Goal: Use online tool/utility: Utilize a website feature to perform a specific function

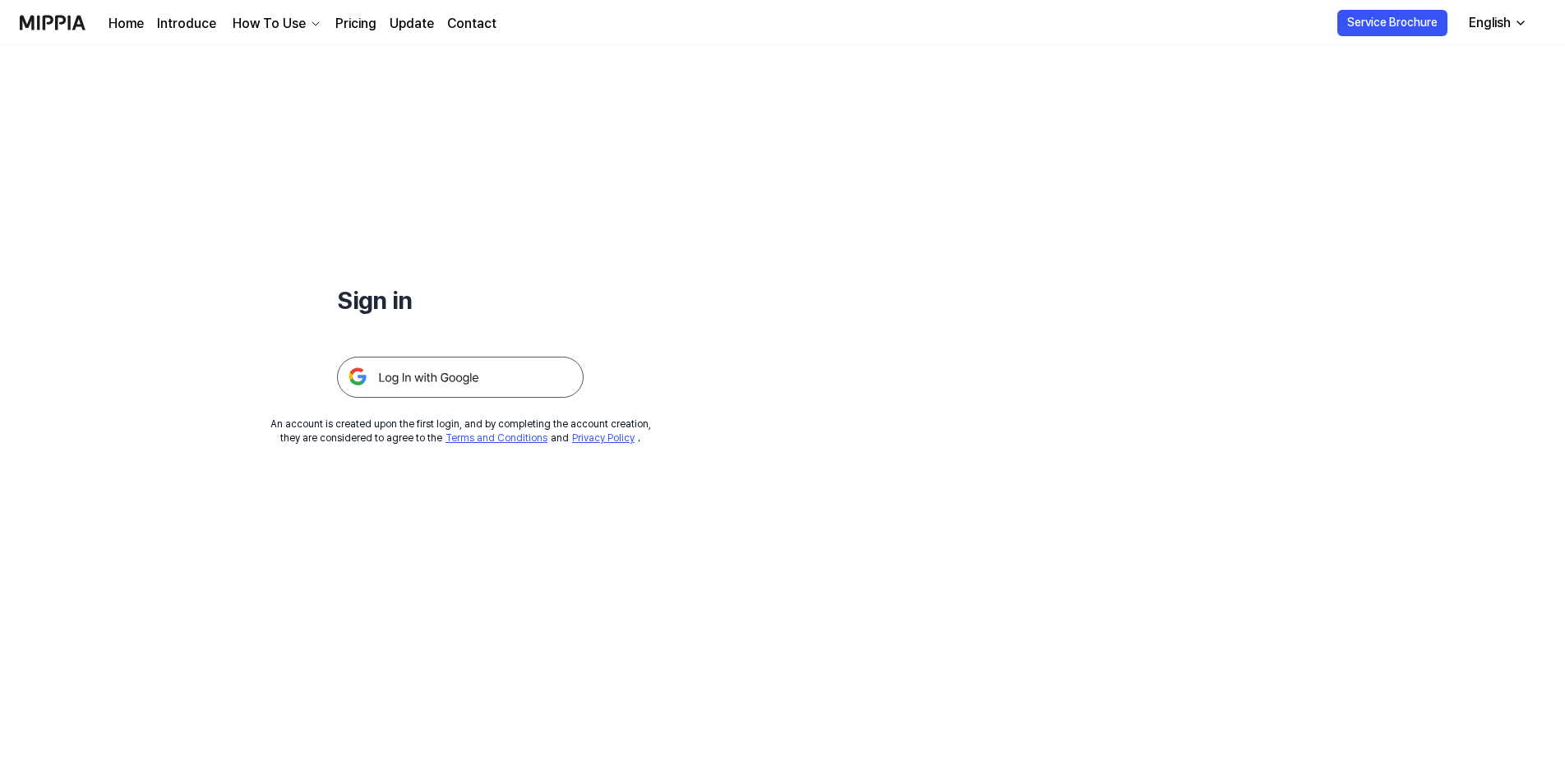
click at [450, 388] on img at bounding box center [460, 377] width 247 height 41
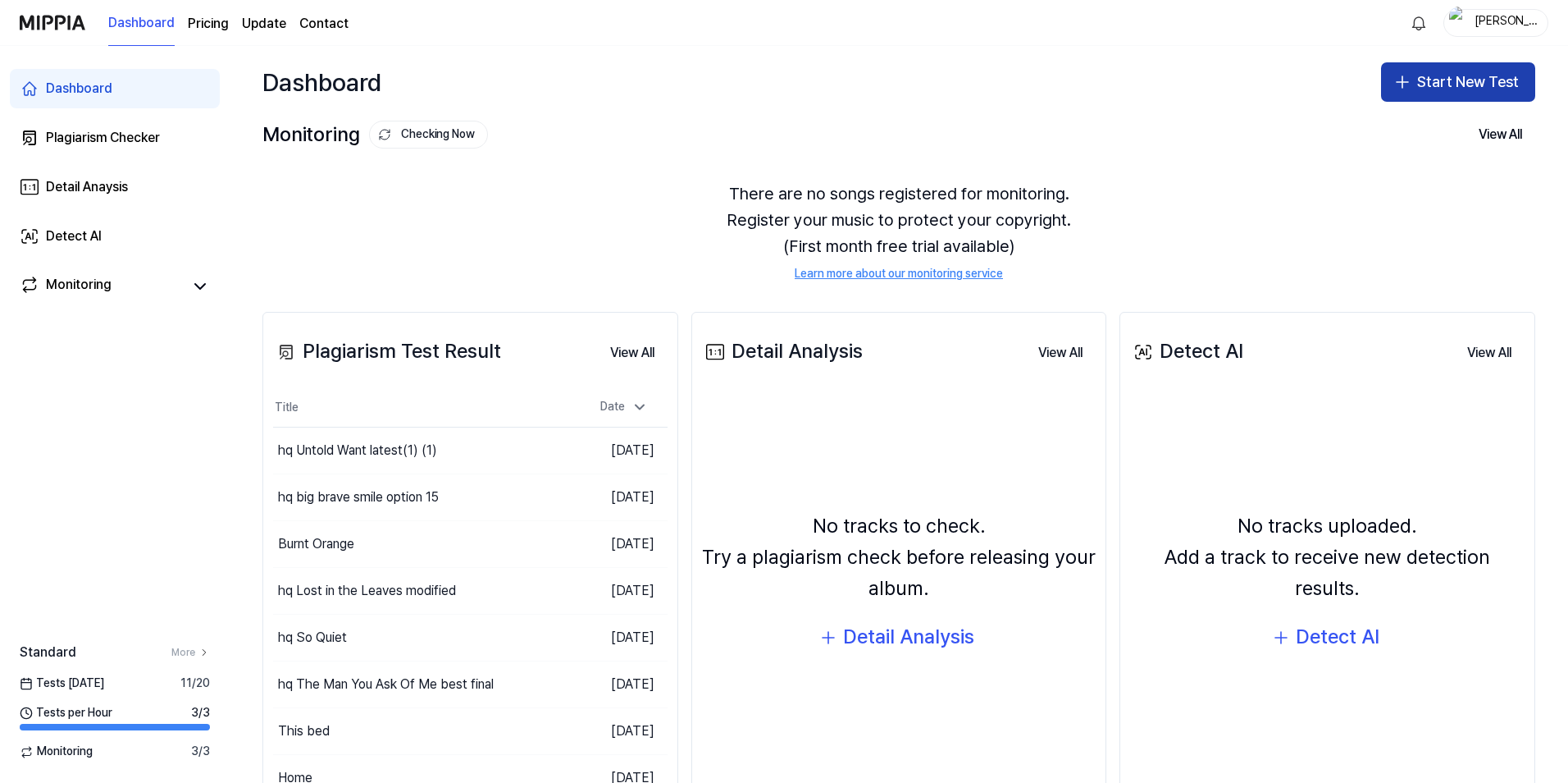
click at [1443, 87] on button "Start New Test" at bounding box center [1457, 82] width 155 height 39
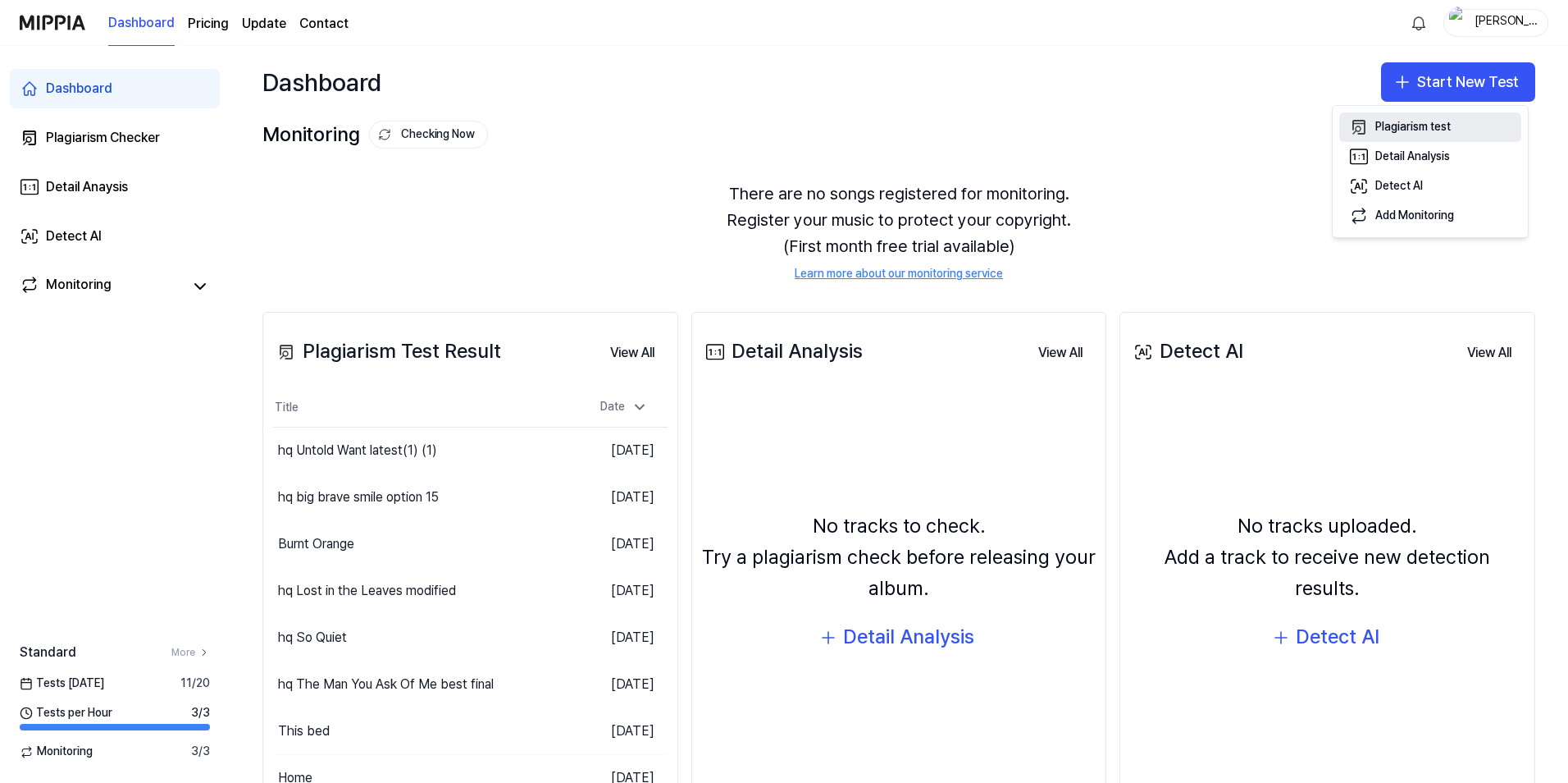
click at [1409, 122] on div "Plagiarism test" at bounding box center [1412, 126] width 76 height 17
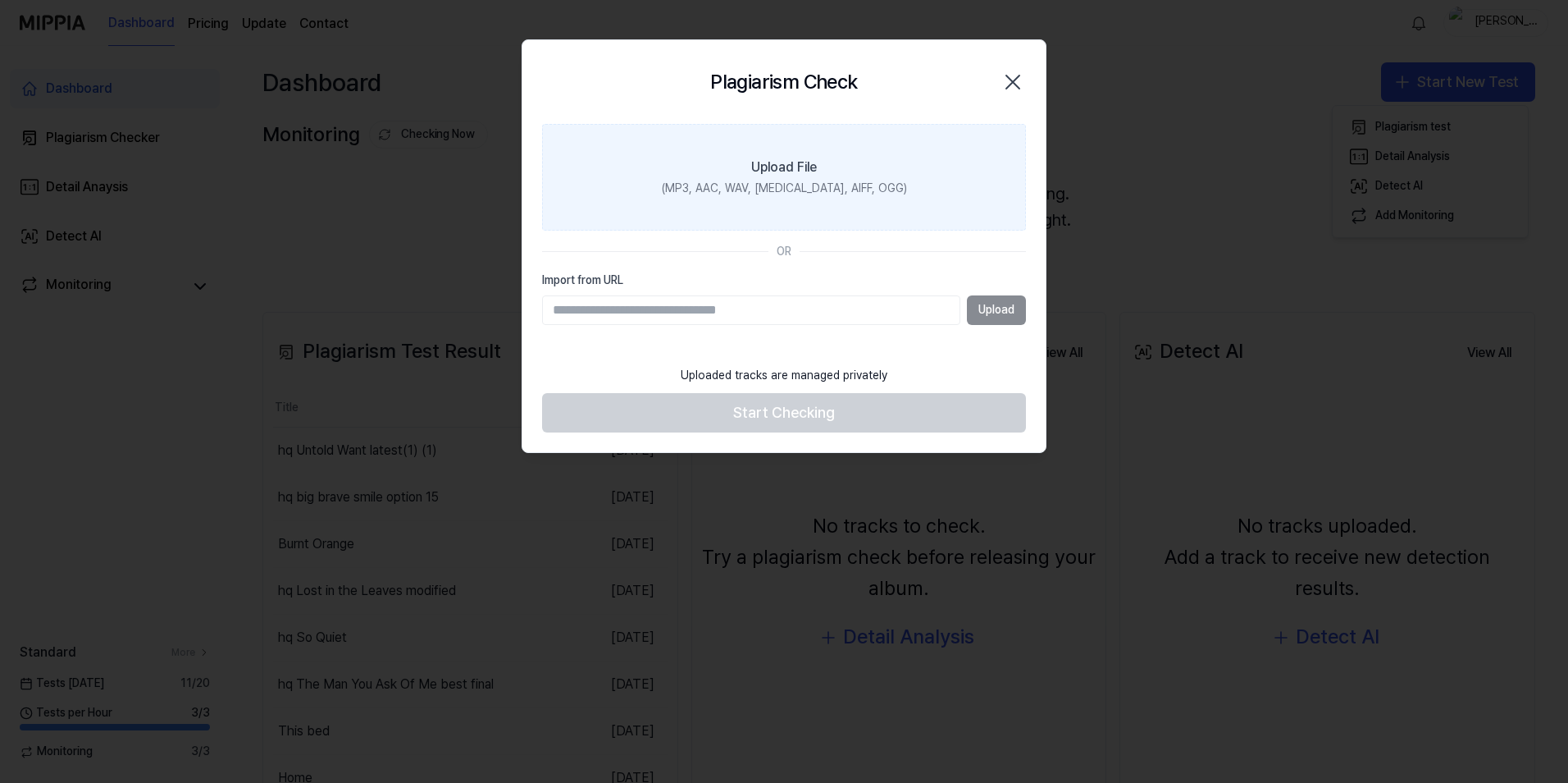
click at [761, 182] on div "(MP3, AAC, WAV, [MEDICAL_DATA], AIFF, OGG)" at bounding box center [784, 189] width 245 height 17
click at [0, 0] on input "Upload File (MP3, AAC, WAV, [MEDICAL_DATA], AIFF, OGG)" at bounding box center [0, 0] width 0 height 0
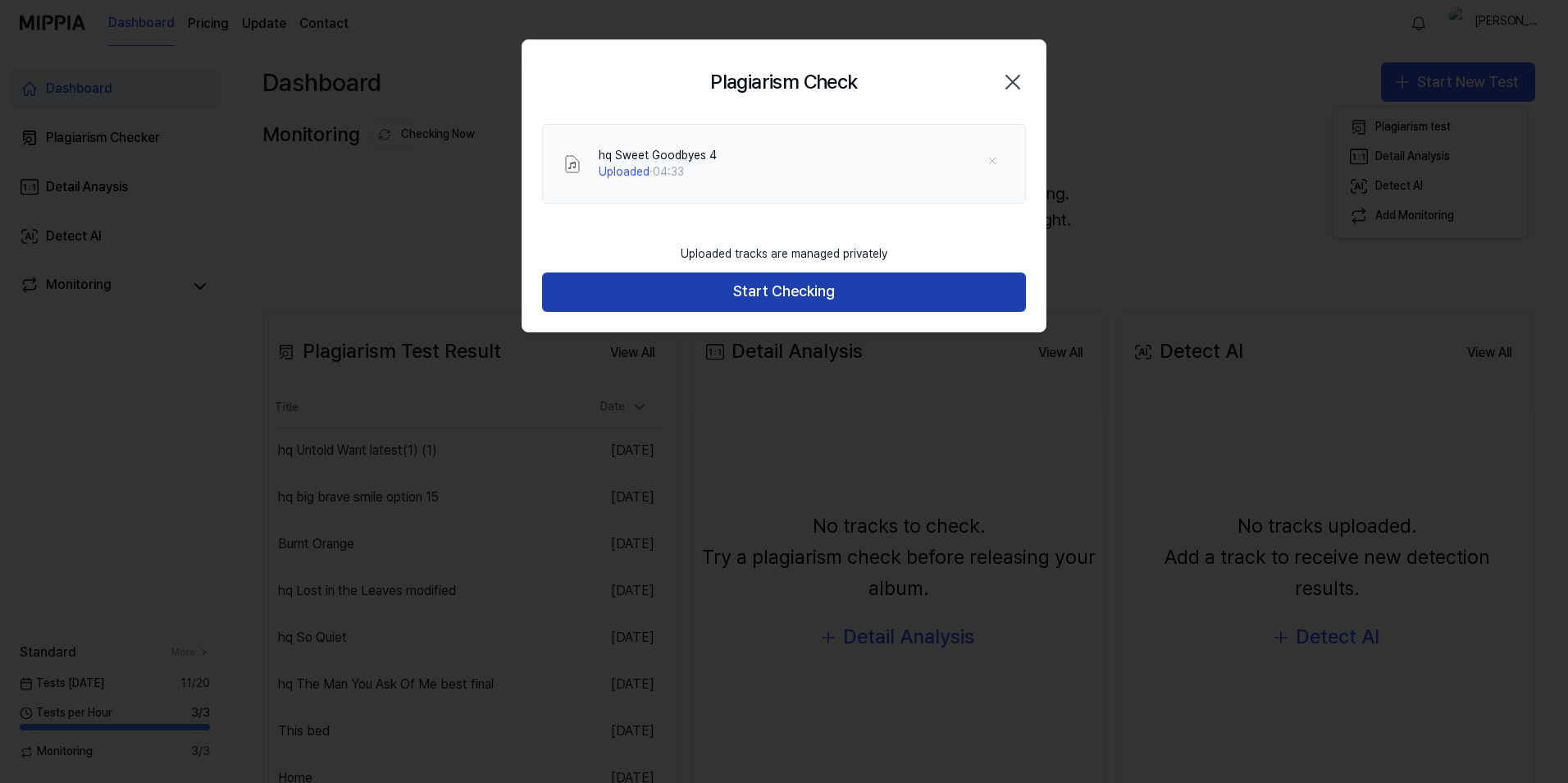
click at [765, 292] on button "Start Checking" at bounding box center [784, 292] width 484 height 39
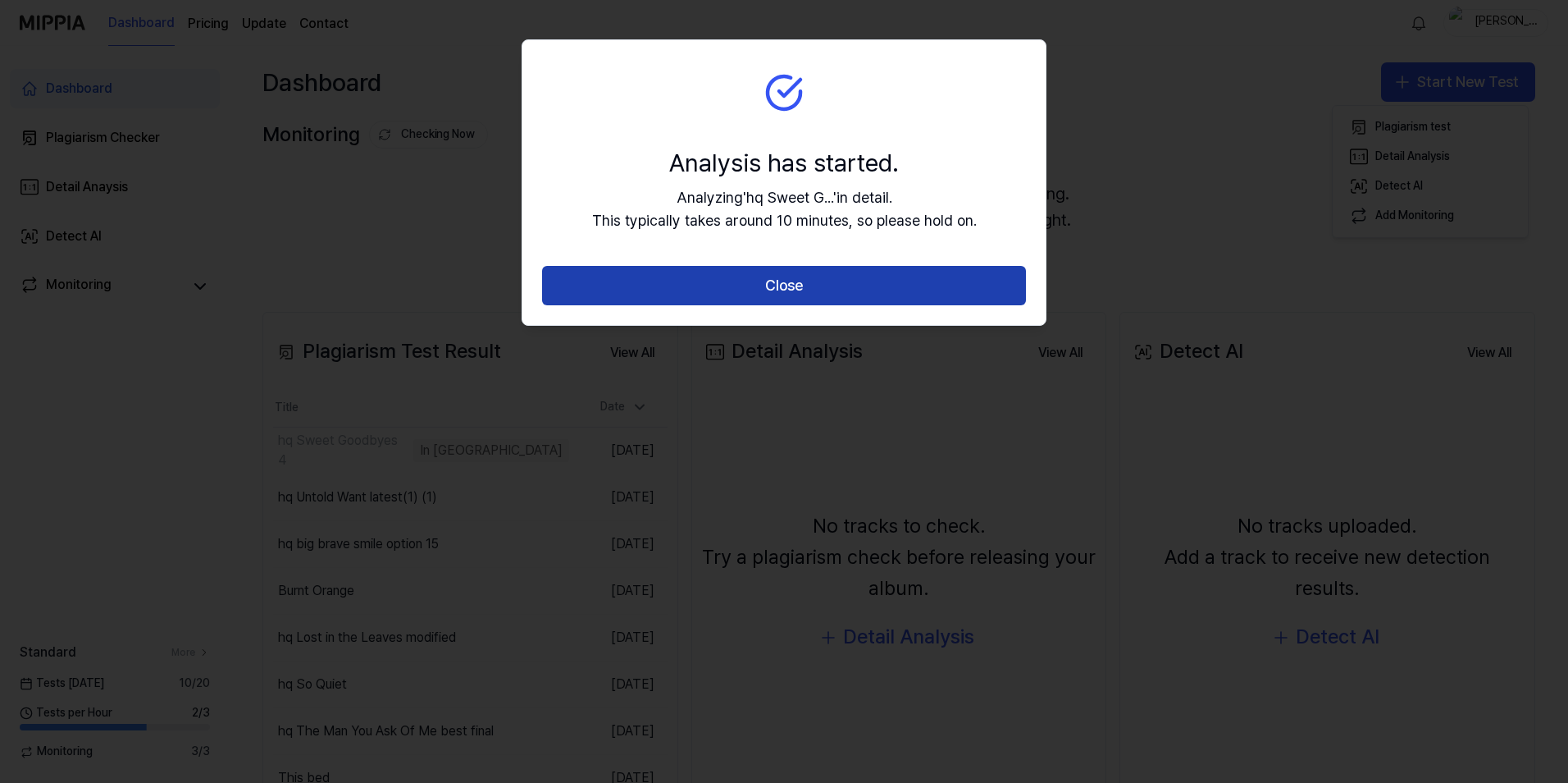
click at [819, 291] on button "Close" at bounding box center [784, 285] width 484 height 39
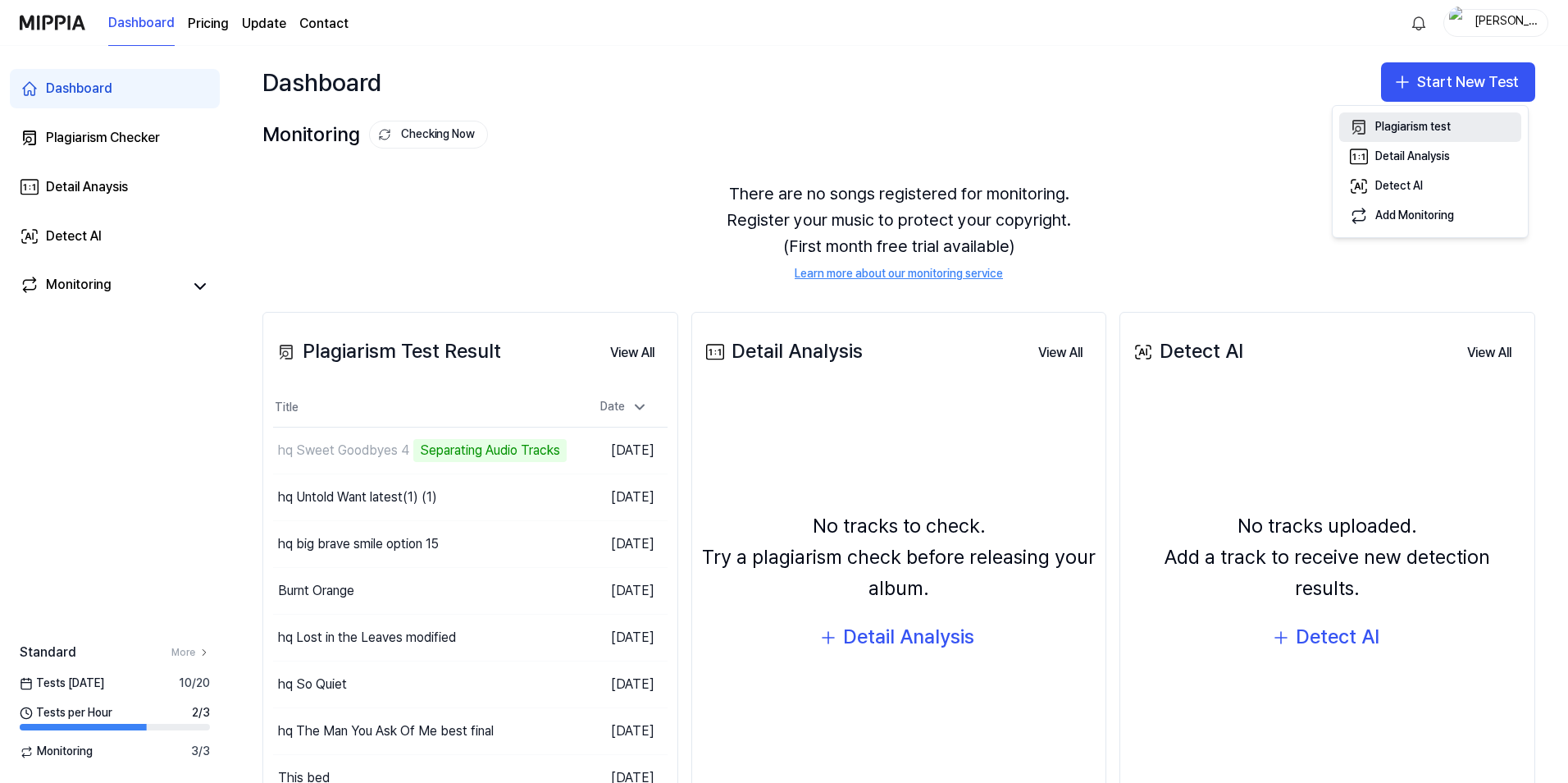
click at [1411, 125] on div "Plagiarism test" at bounding box center [1412, 126] width 76 height 17
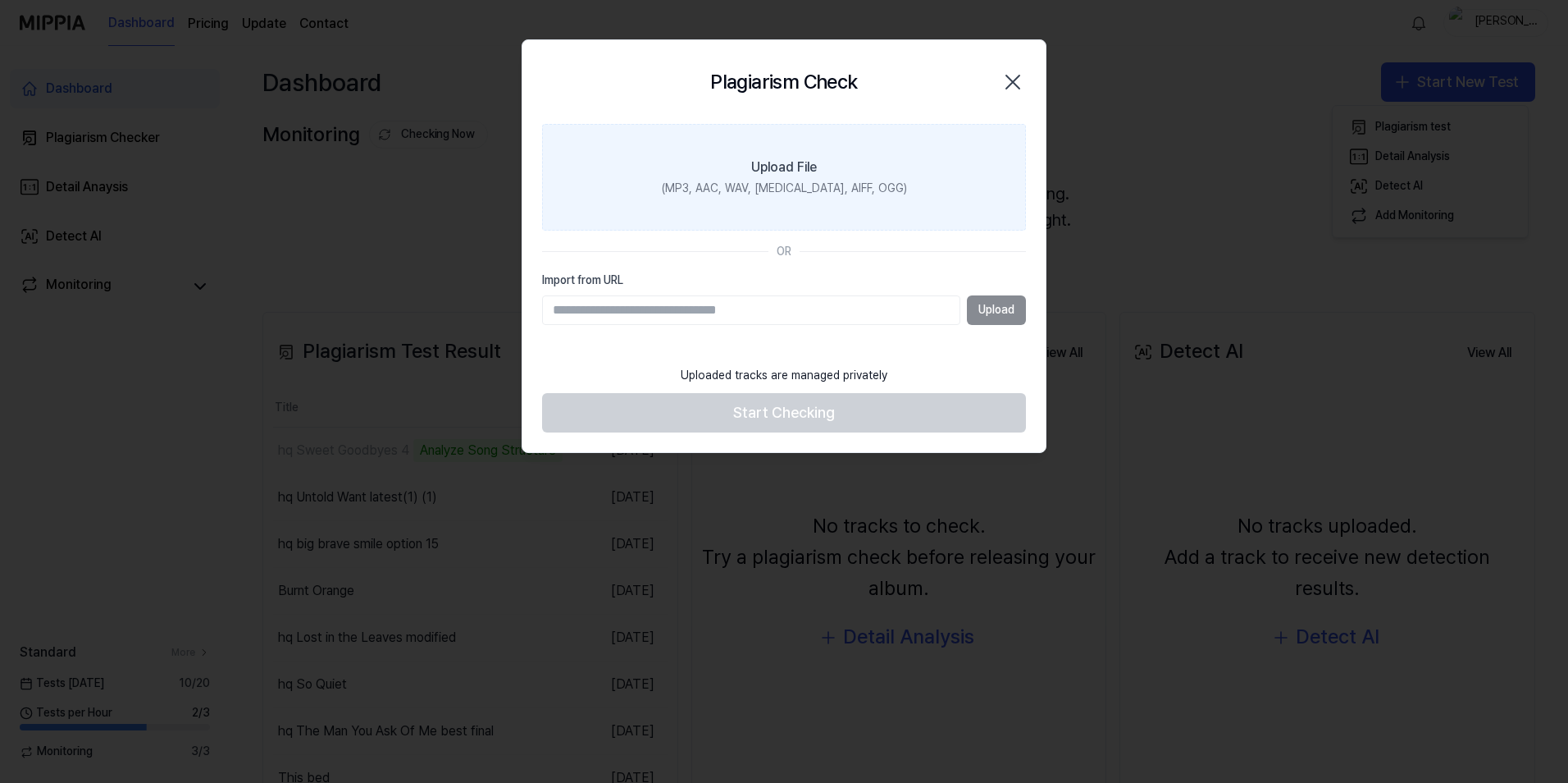
click at [787, 156] on label "Upload File (MP3, AAC, WAV, [MEDICAL_DATA], AIFF, OGG)" at bounding box center [784, 177] width 484 height 107
click at [0, 0] on input "Upload File (MP3, AAC, WAV, [MEDICAL_DATA], AIFF, OGG)" at bounding box center [0, 0] width 0 height 0
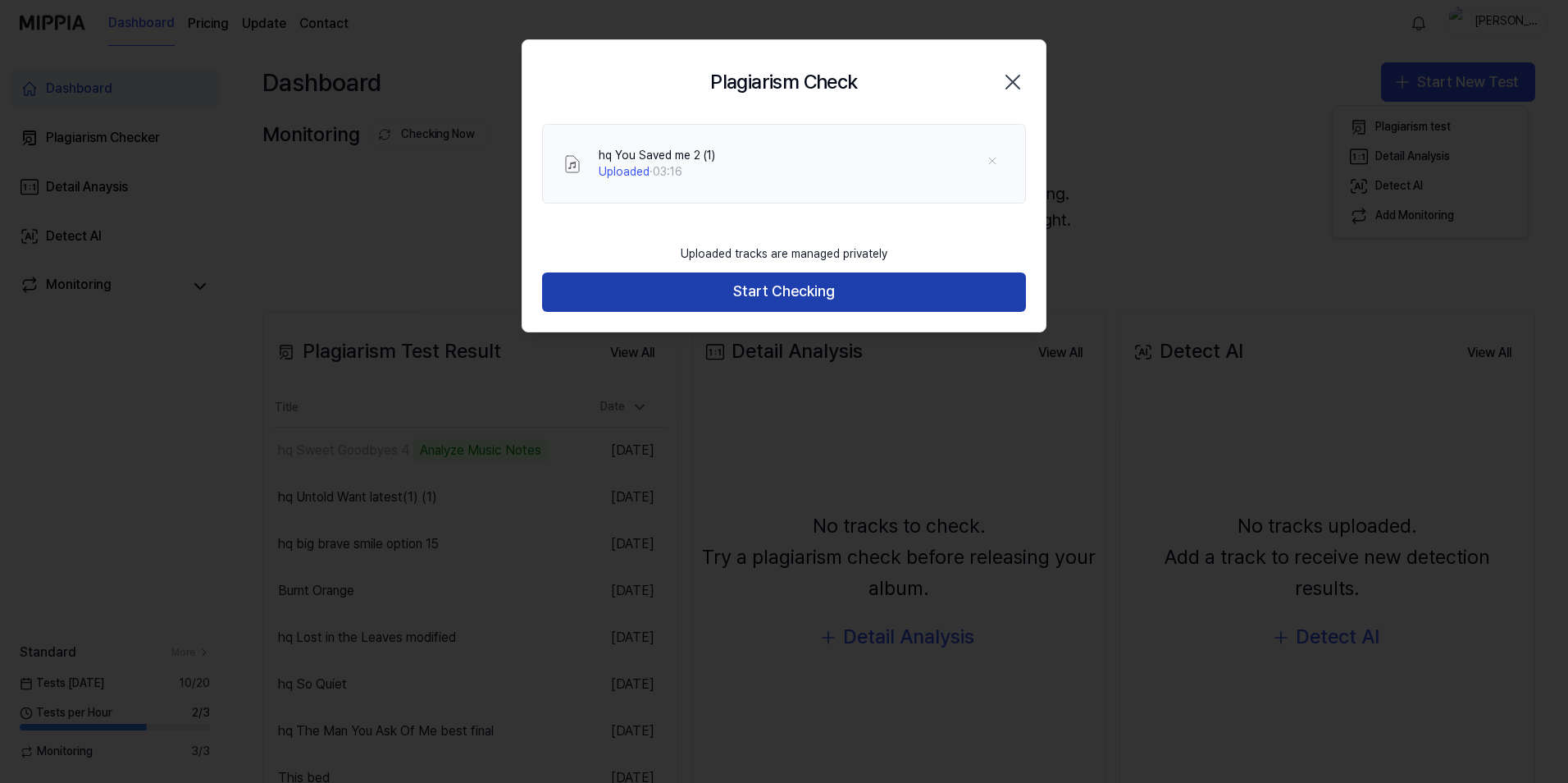
click at [825, 296] on button "Start Checking" at bounding box center [784, 292] width 484 height 39
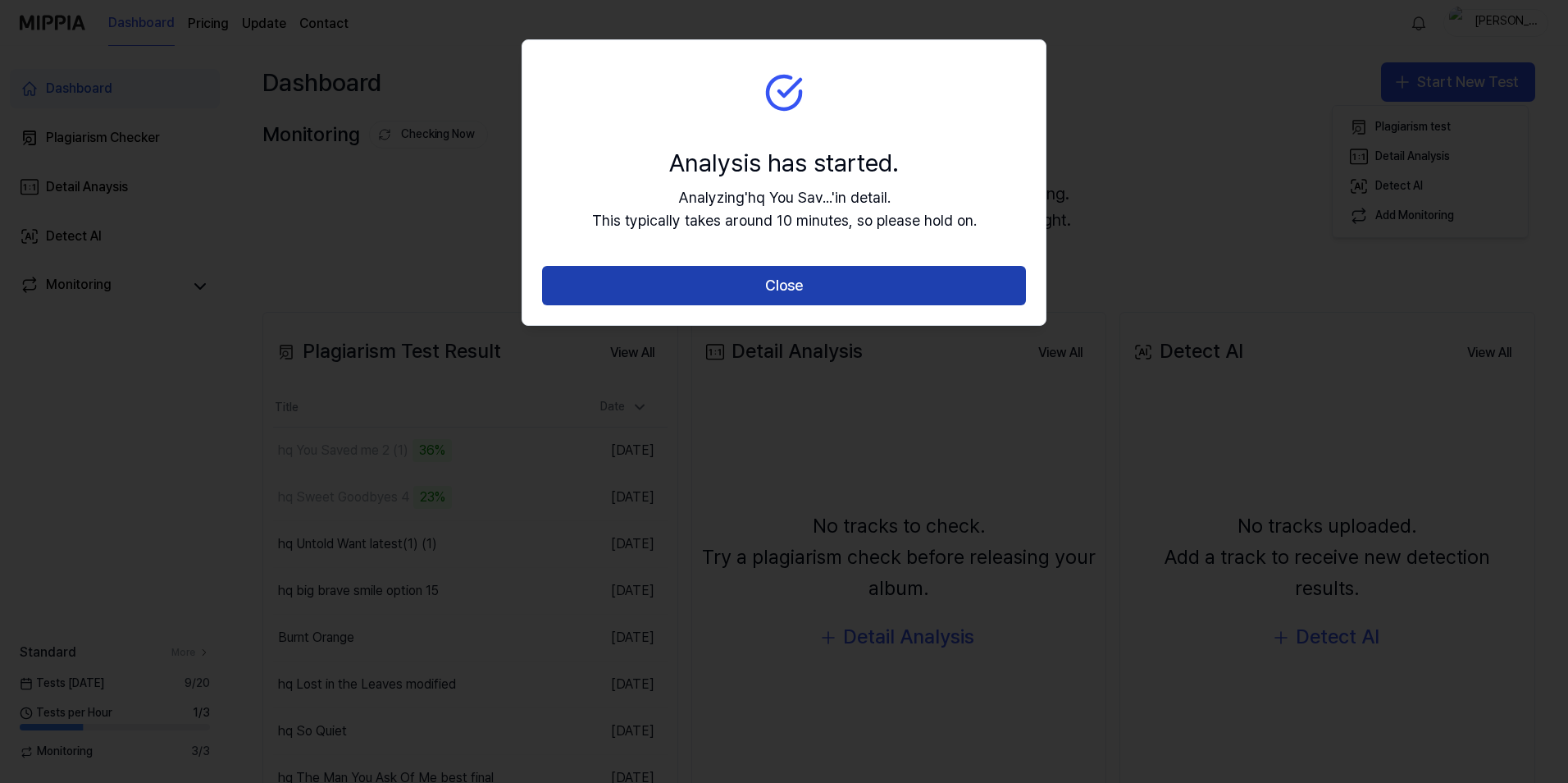
click at [813, 286] on button "Close" at bounding box center [784, 285] width 484 height 39
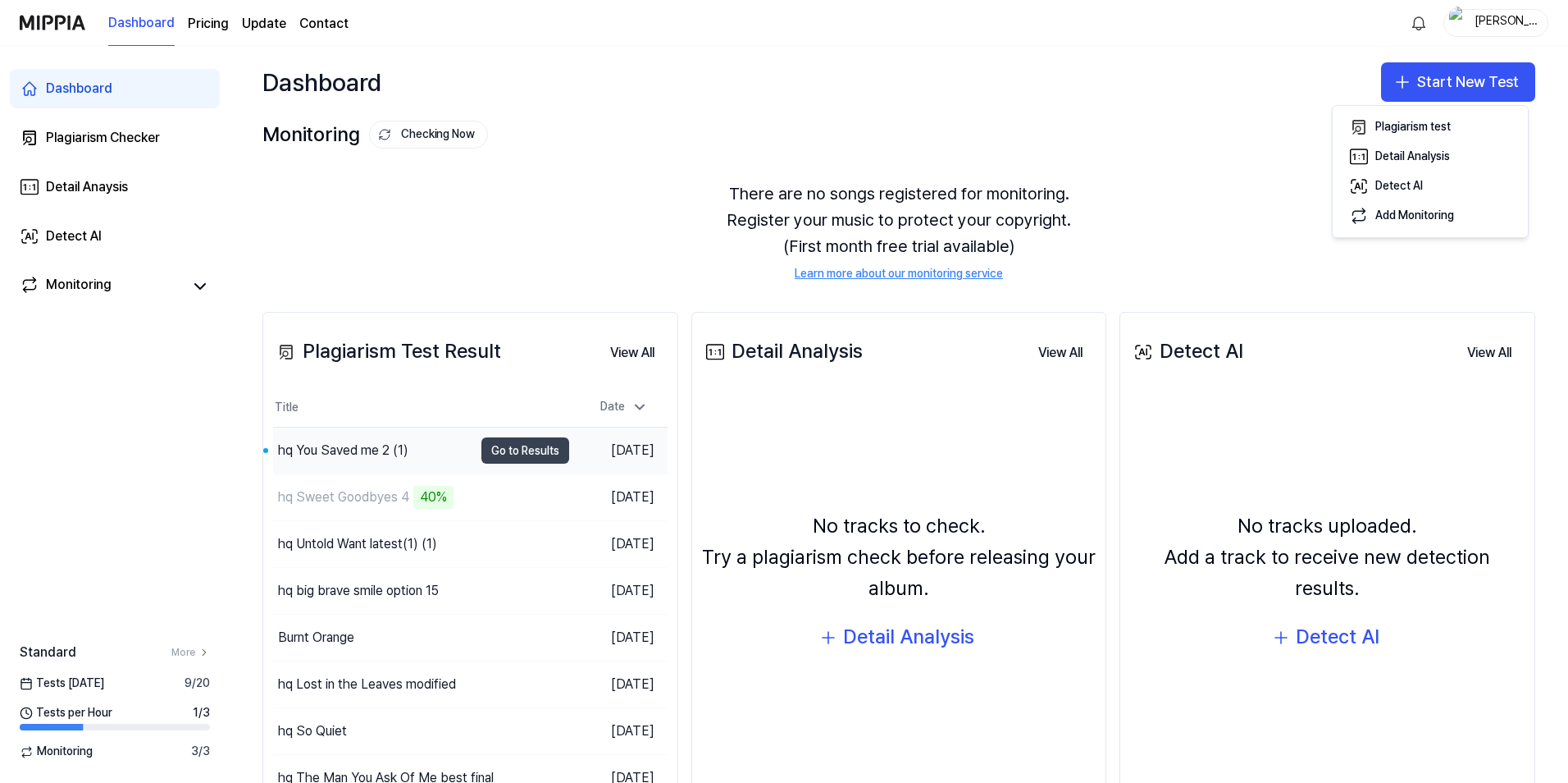
click at [516, 446] on button "Go to Results" at bounding box center [525, 450] width 87 height 26
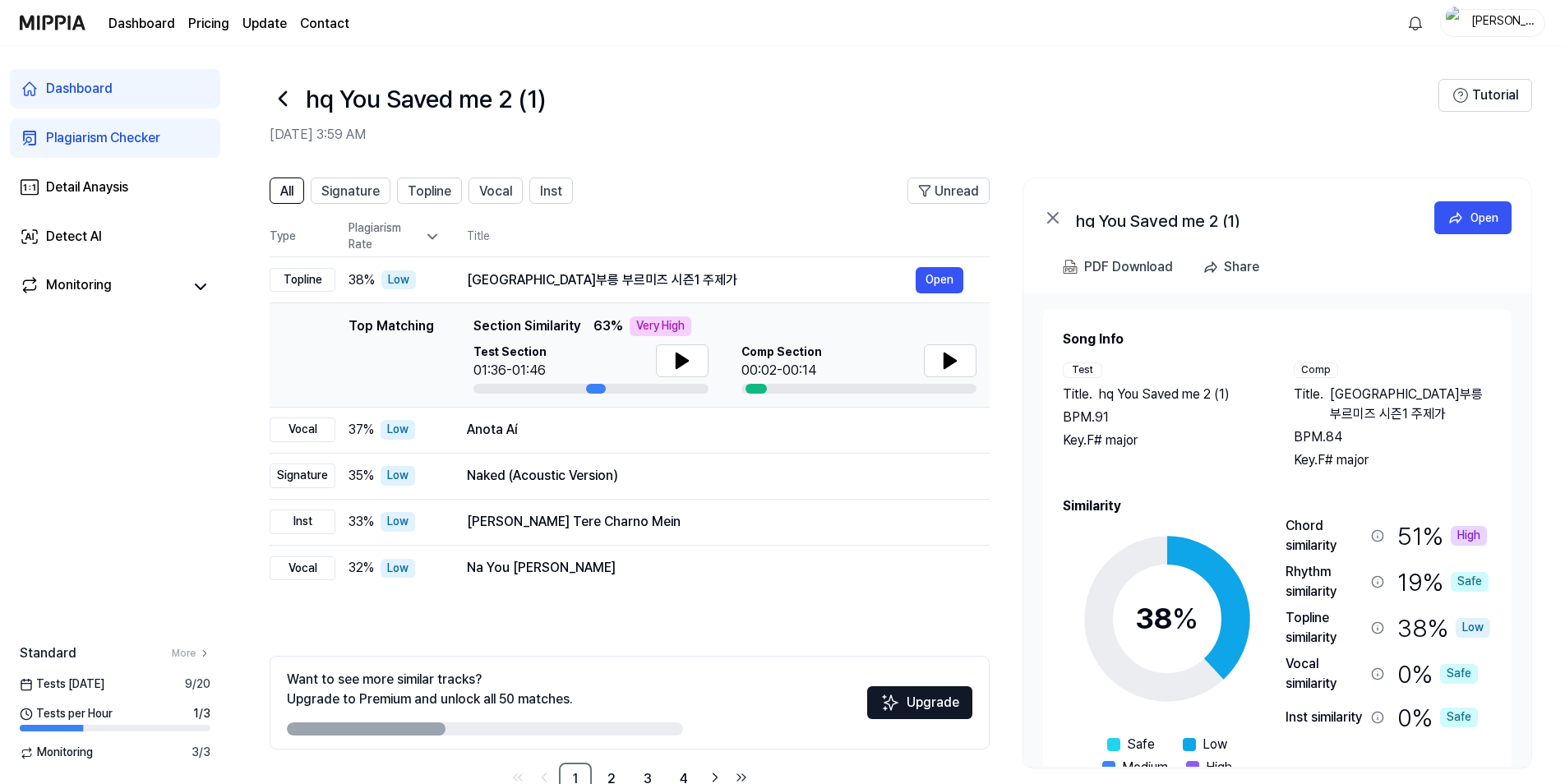
scroll to position [45, 0]
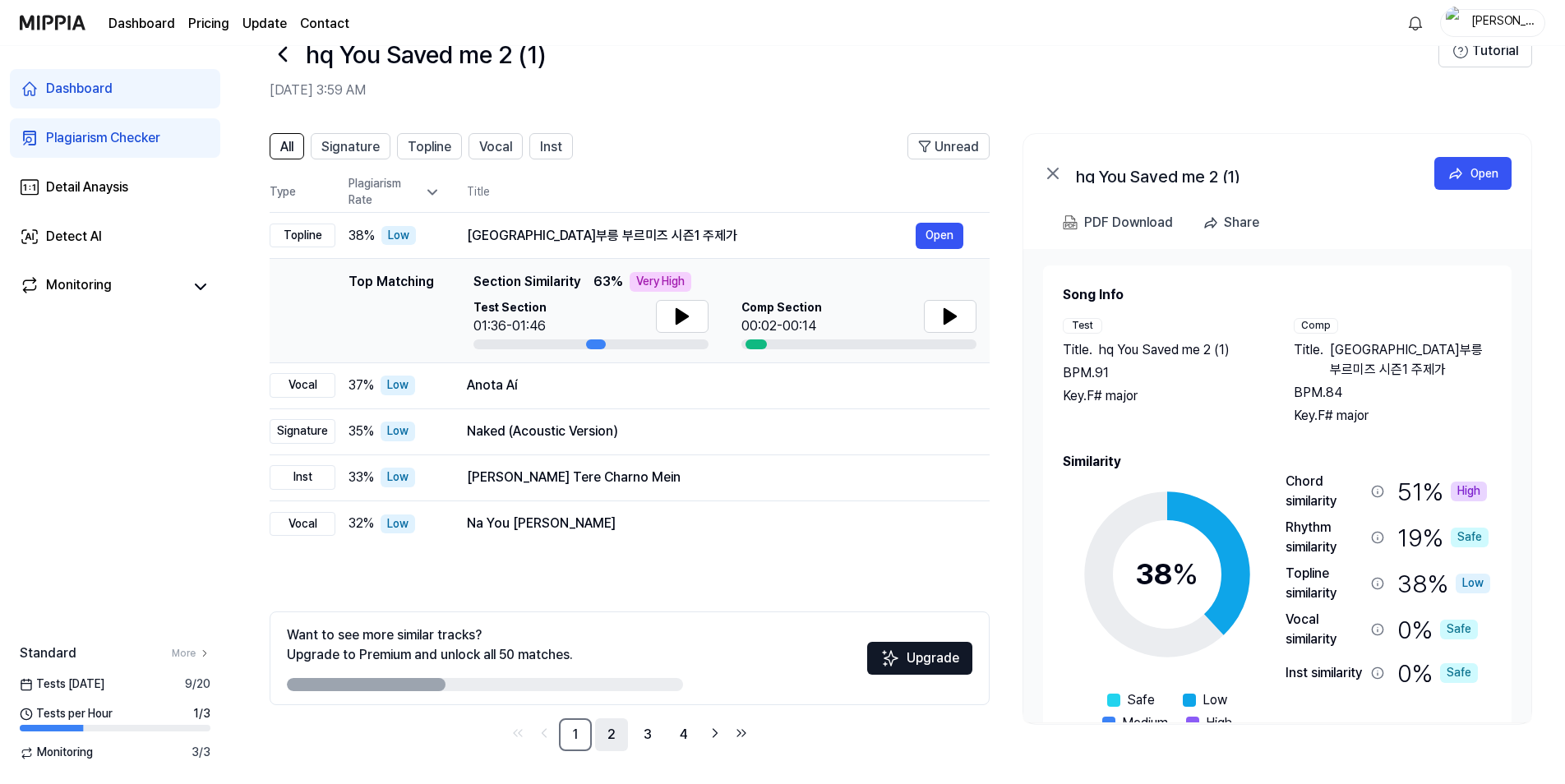
click at [616, 735] on link "2" at bounding box center [612, 734] width 33 height 33
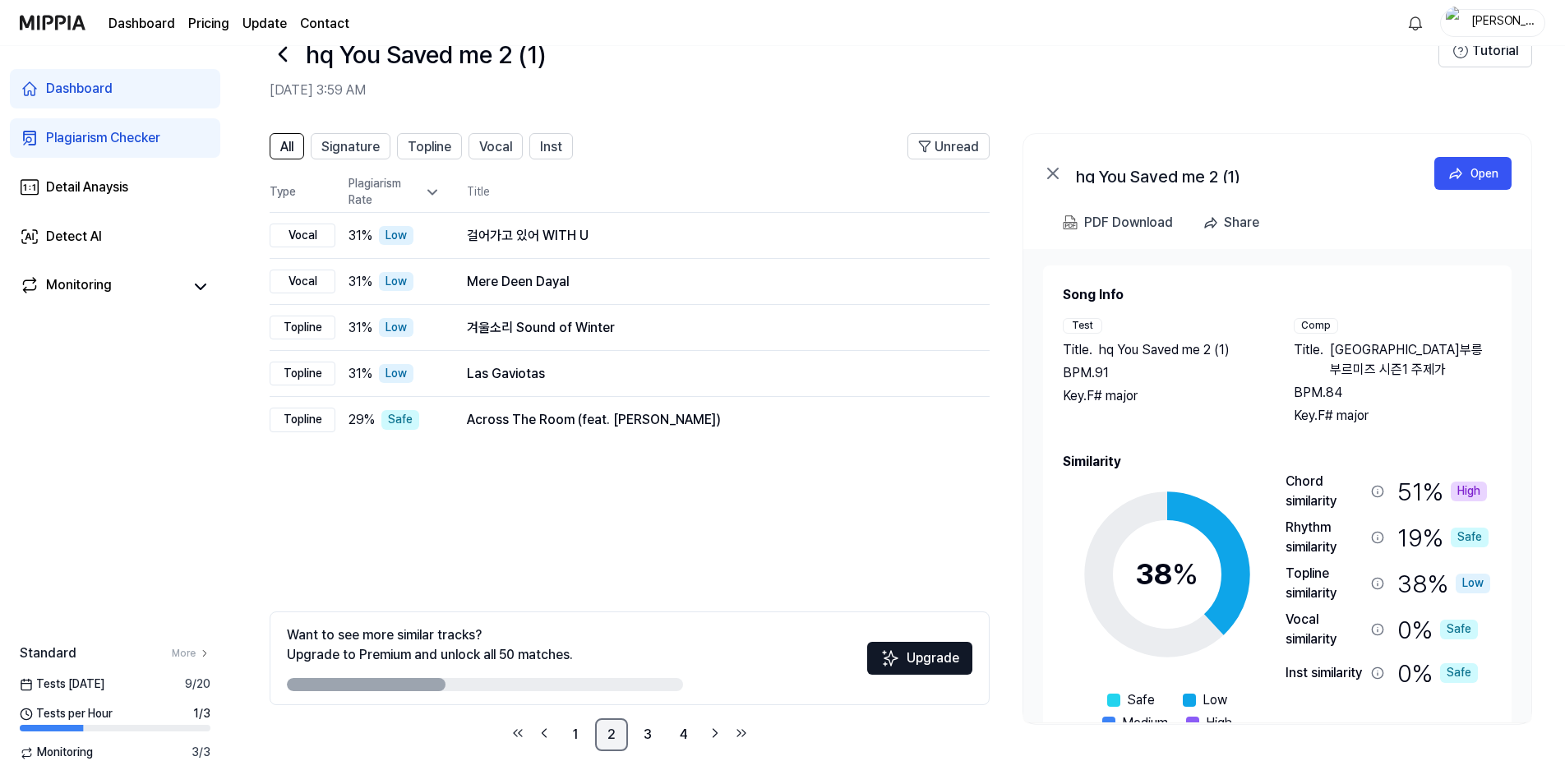
click at [615, 732] on link "2" at bounding box center [612, 734] width 33 height 33
click at [651, 732] on link "3" at bounding box center [648, 734] width 33 height 33
click at [691, 731] on link "4" at bounding box center [684, 734] width 33 height 33
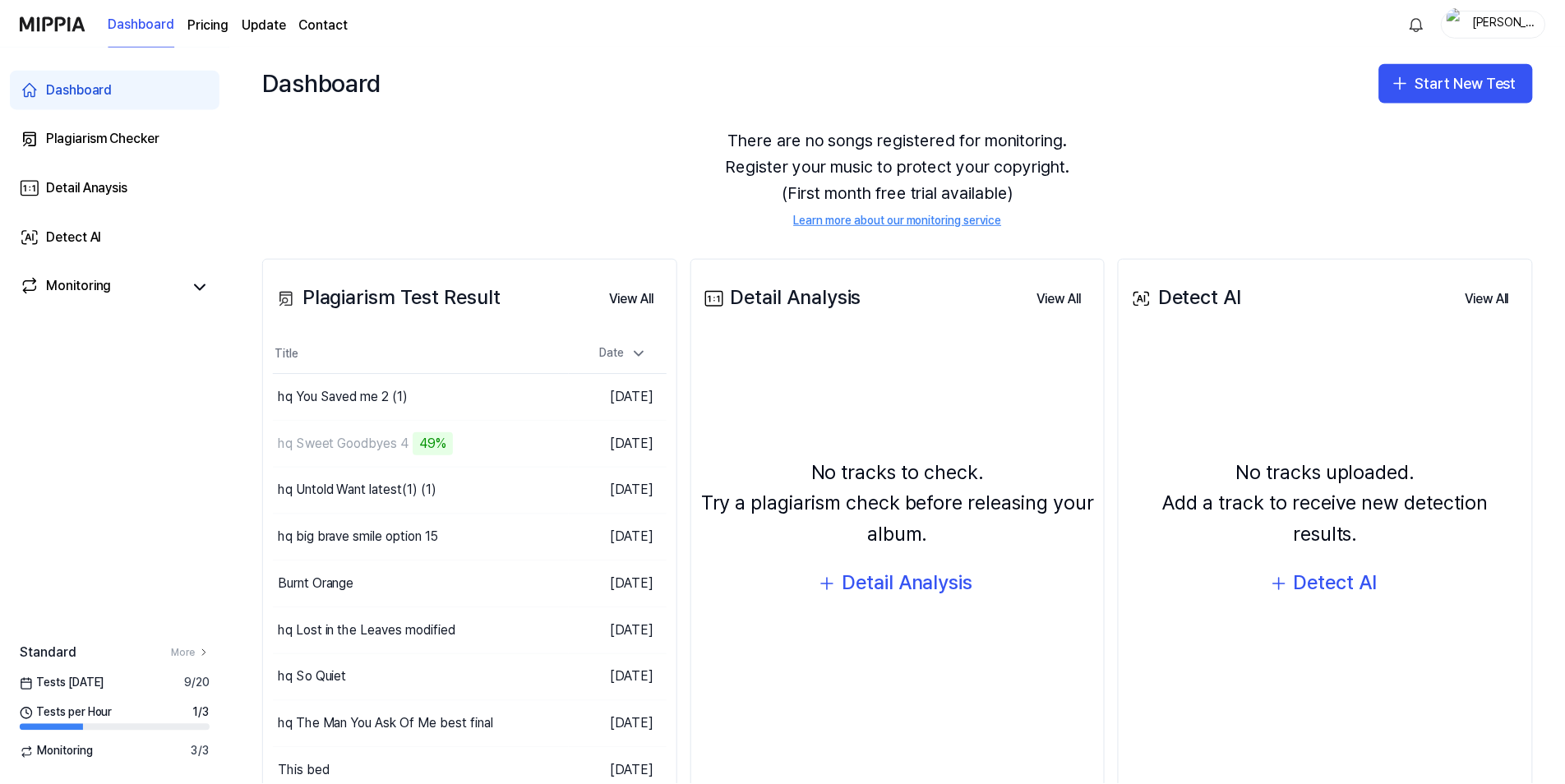
scroll to position [119, 0]
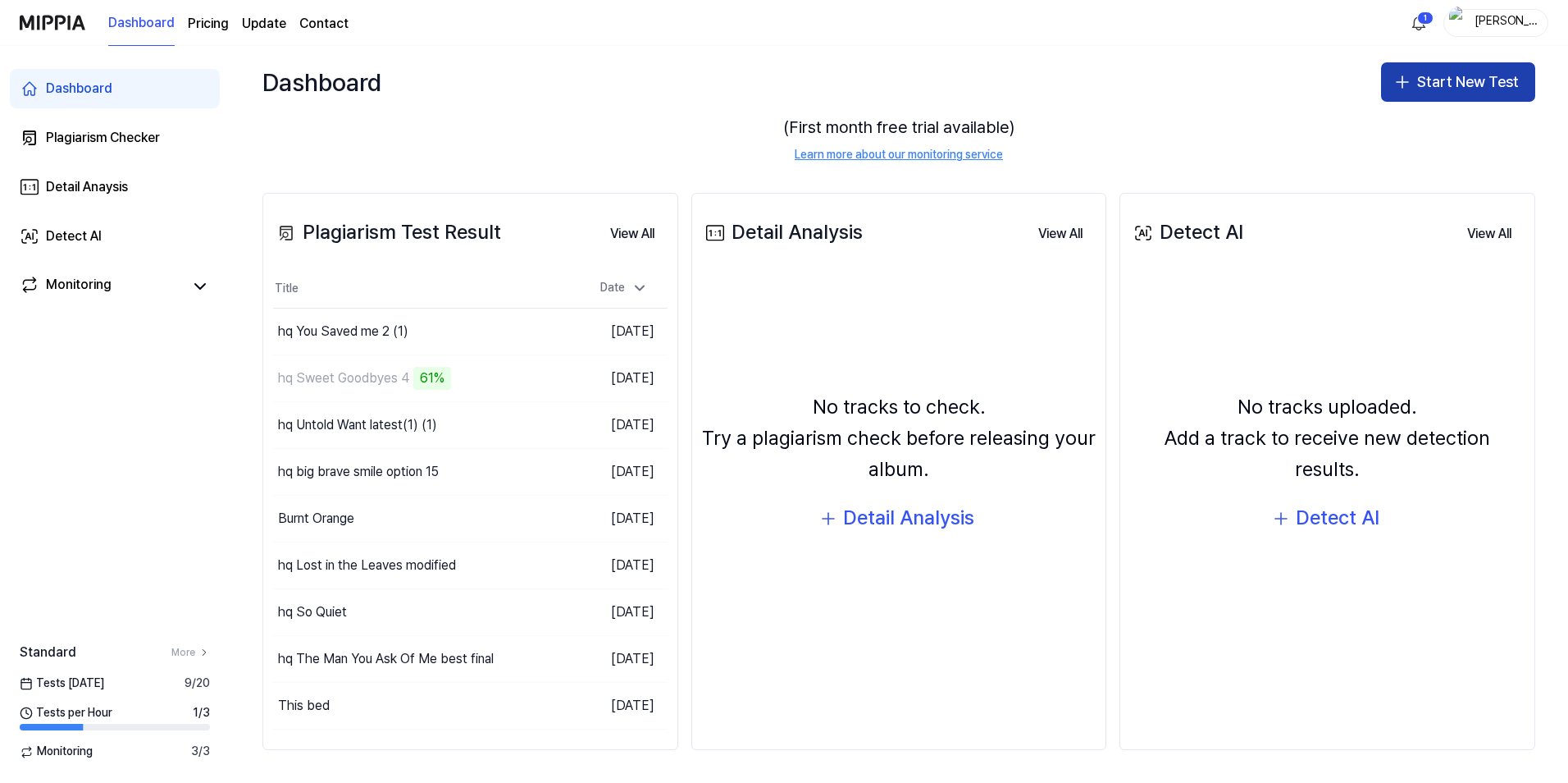
click at [1438, 71] on button "Start New Test" at bounding box center [1457, 82] width 155 height 39
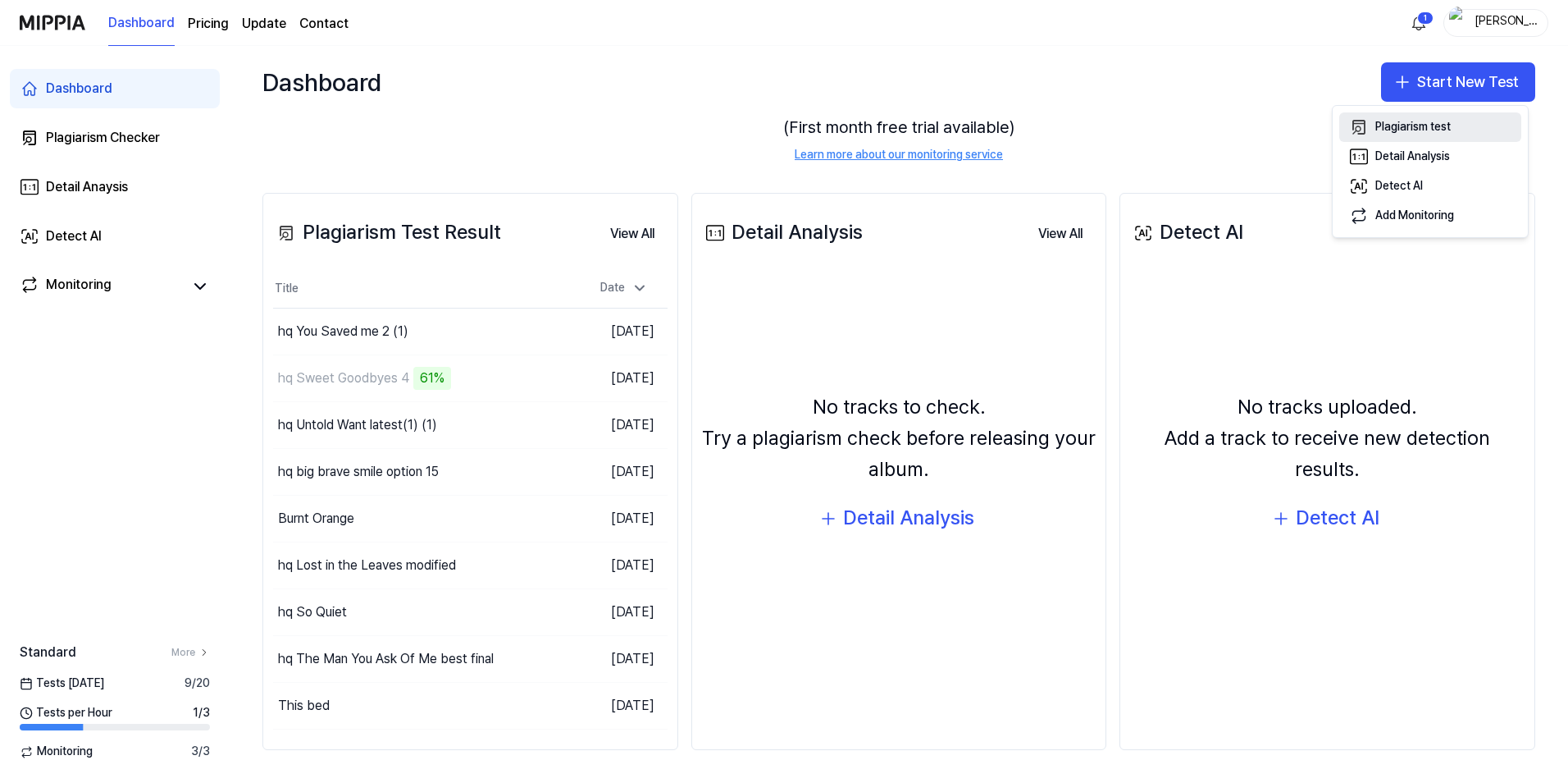
click at [1430, 127] on div "Plagiarism test" at bounding box center [1412, 126] width 76 height 17
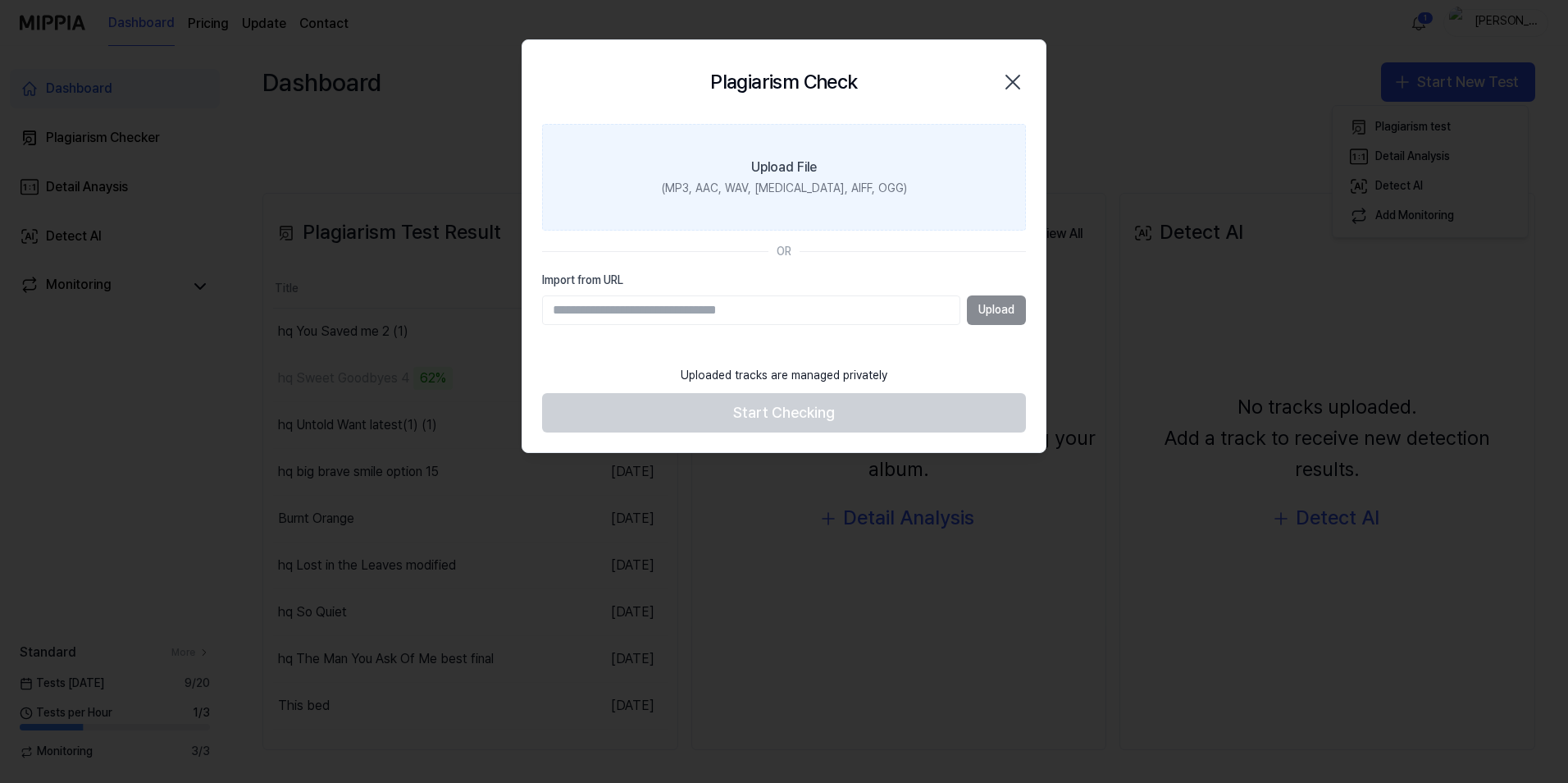
click at [783, 167] on div "Upload File" at bounding box center [784, 167] width 65 height 19
click at [0, 0] on input "Upload File (MP3, AAC, WAV, [MEDICAL_DATA], AIFF, OGG)" at bounding box center [0, 0] width 0 height 0
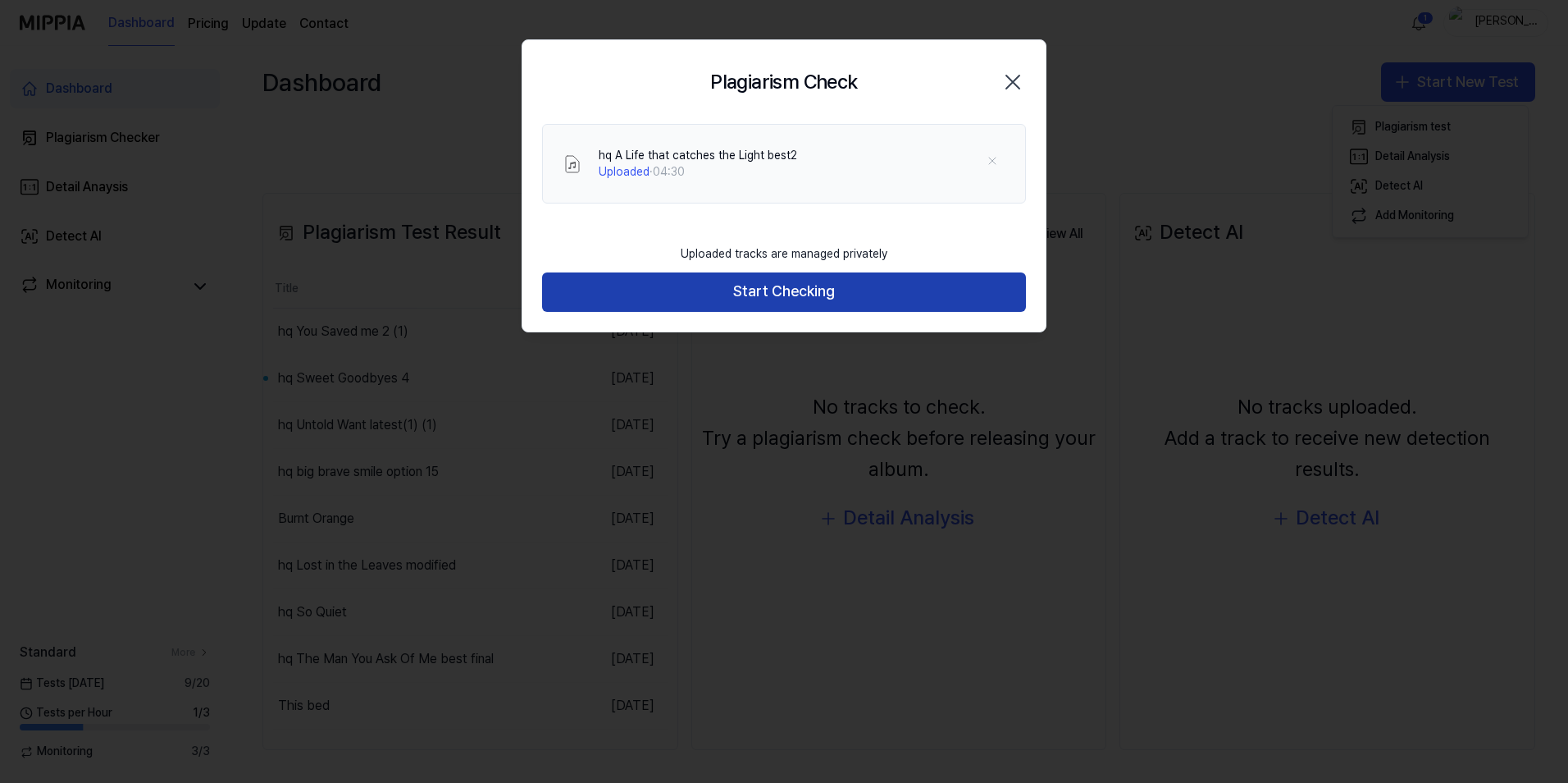
click at [733, 294] on button "Start Checking" at bounding box center [784, 292] width 484 height 39
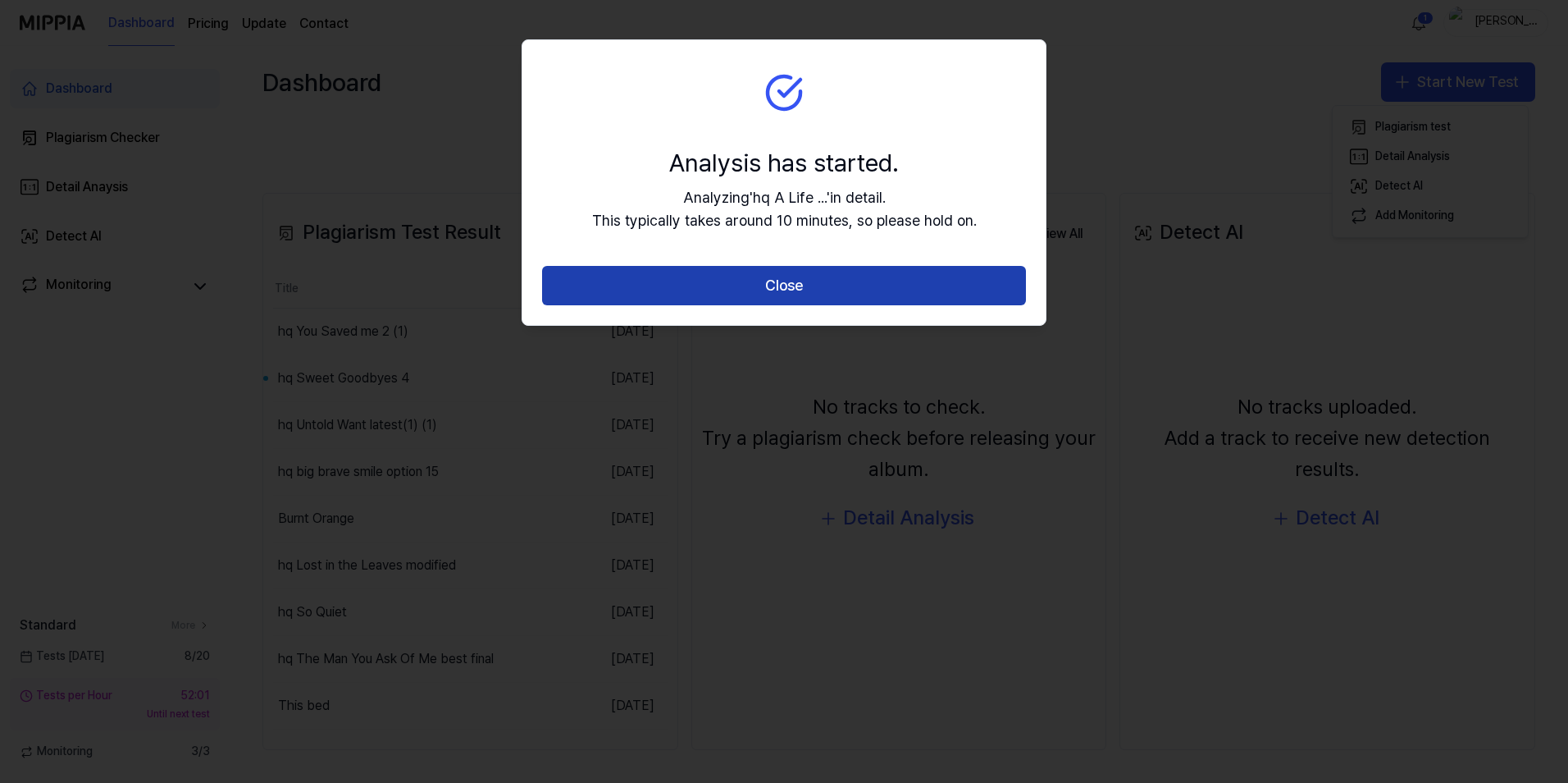
click at [751, 283] on button "Close" at bounding box center [784, 285] width 484 height 39
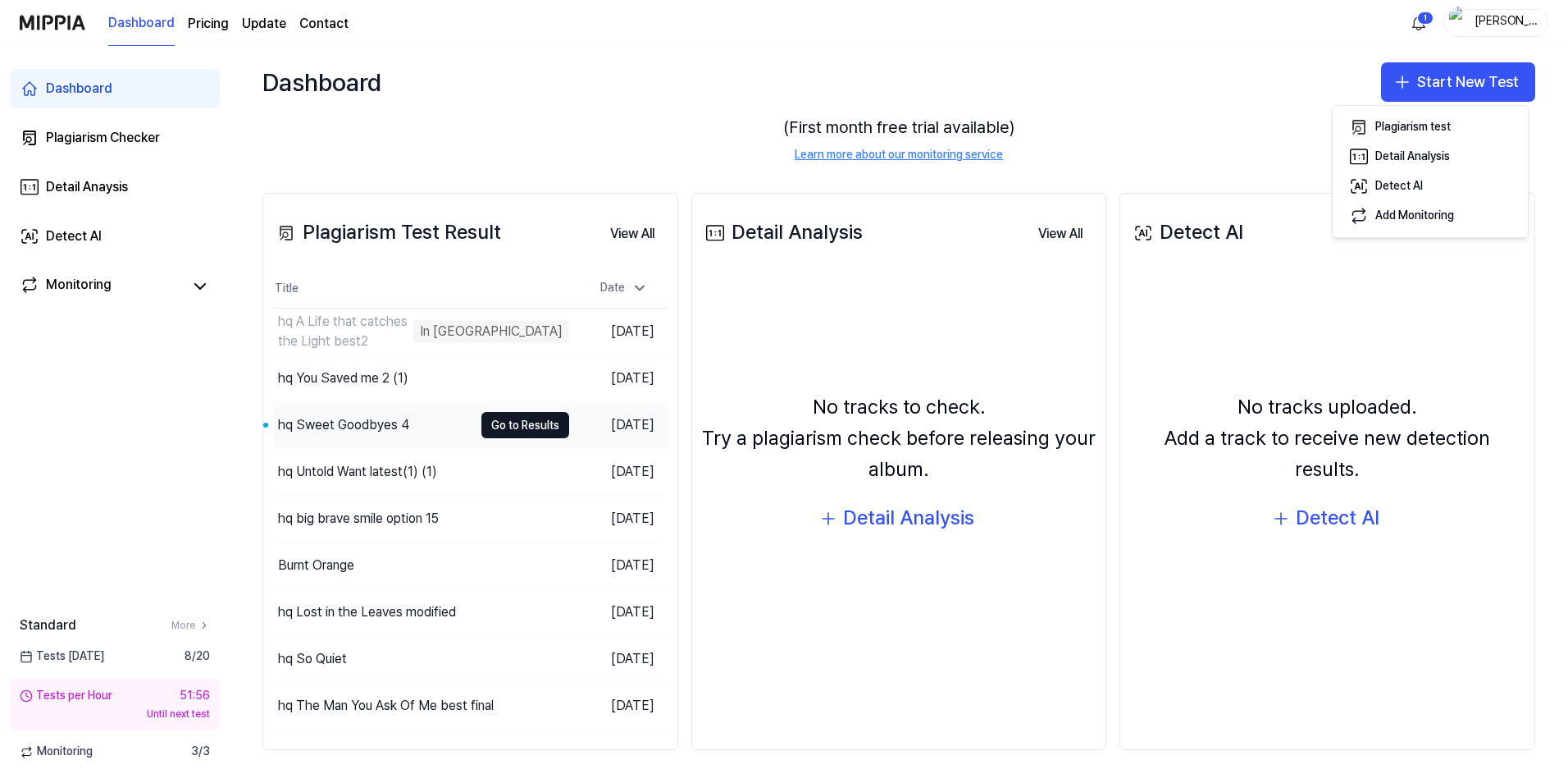
click at [374, 420] on div "hq Sweet Goodbyes 4" at bounding box center [343, 425] width 131 height 19
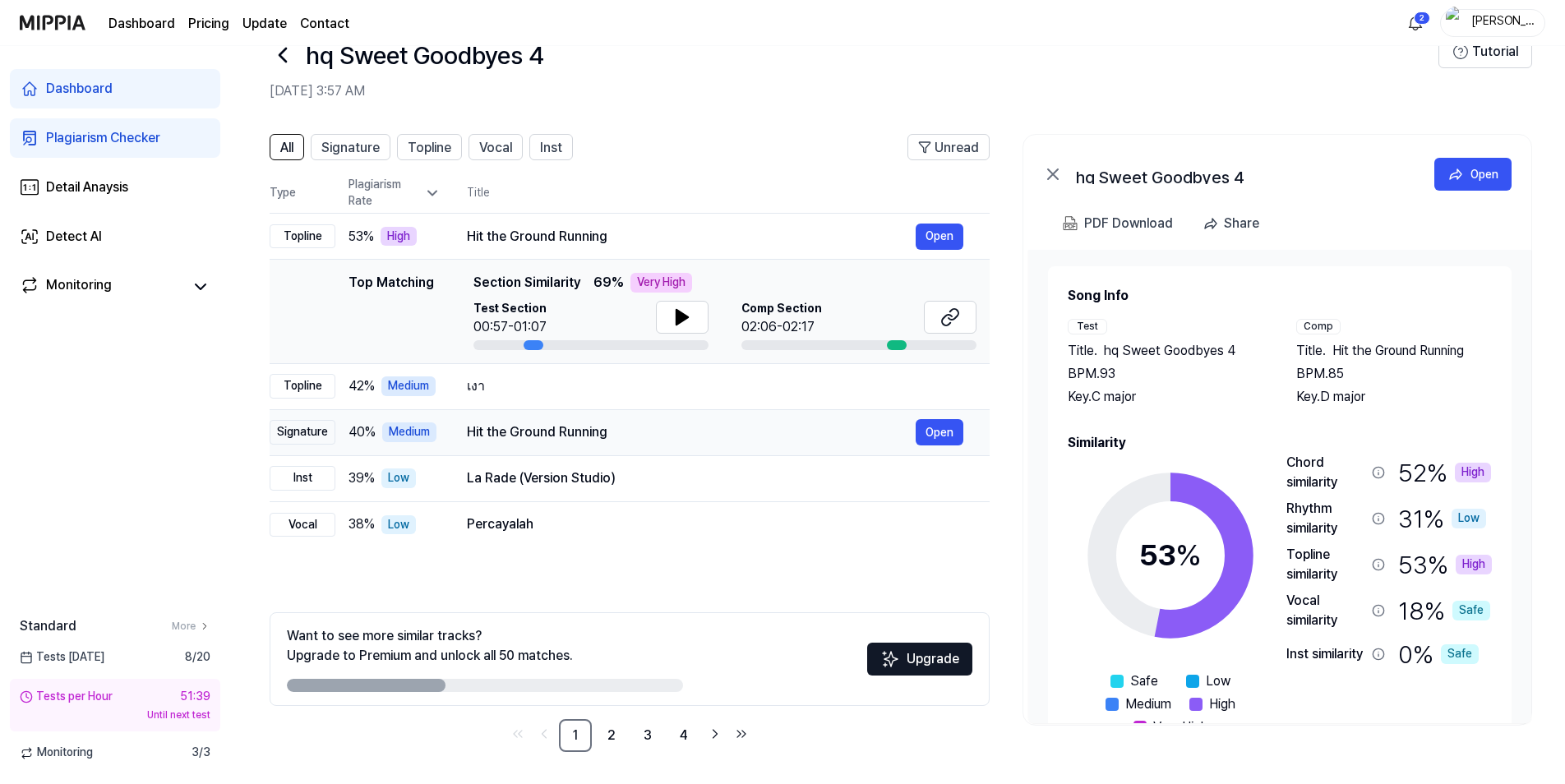
scroll to position [45, 0]
click at [612, 737] on link "2" at bounding box center [612, 734] width 33 height 33
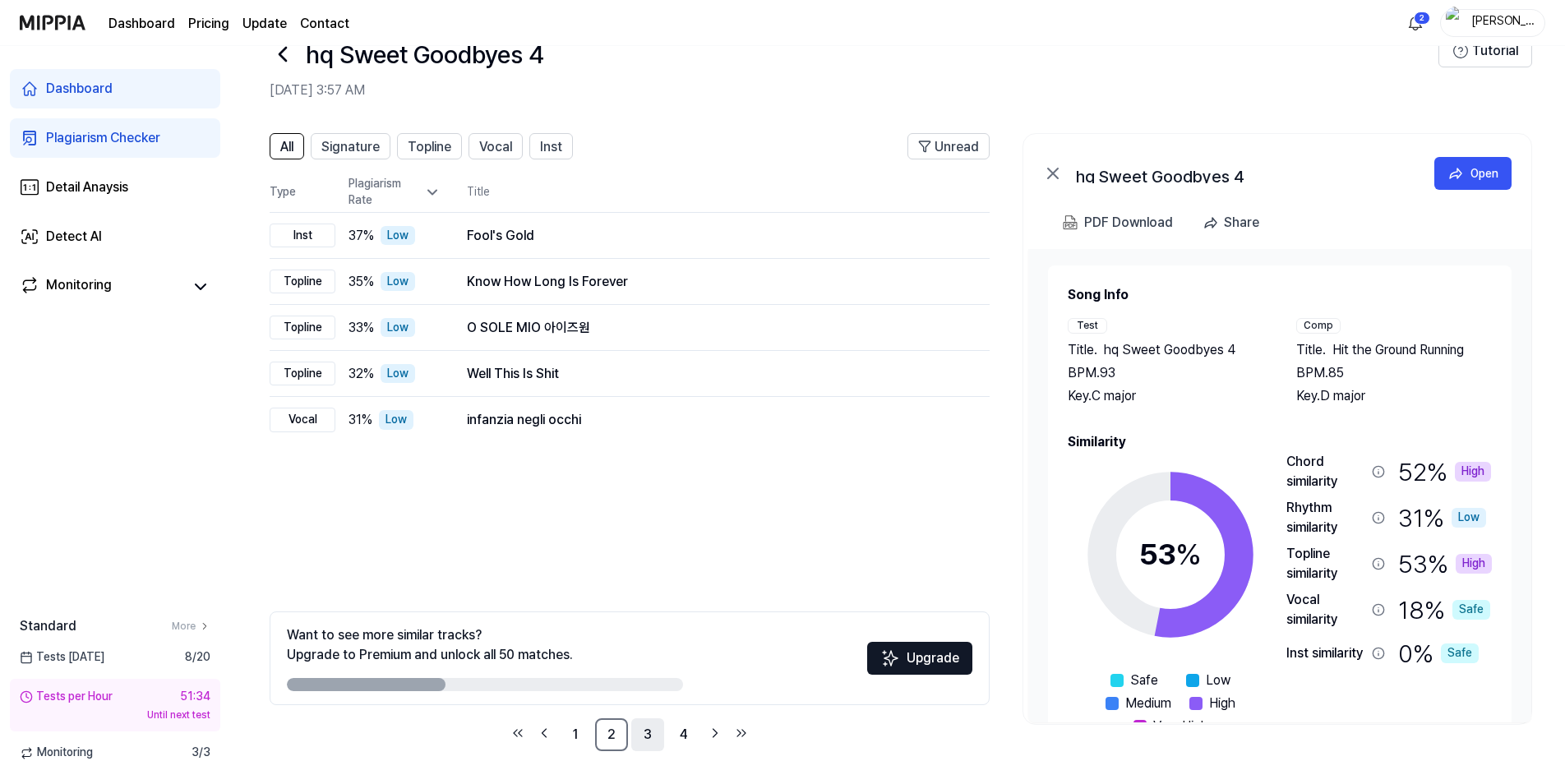
click at [648, 737] on link "3" at bounding box center [648, 734] width 33 height 33
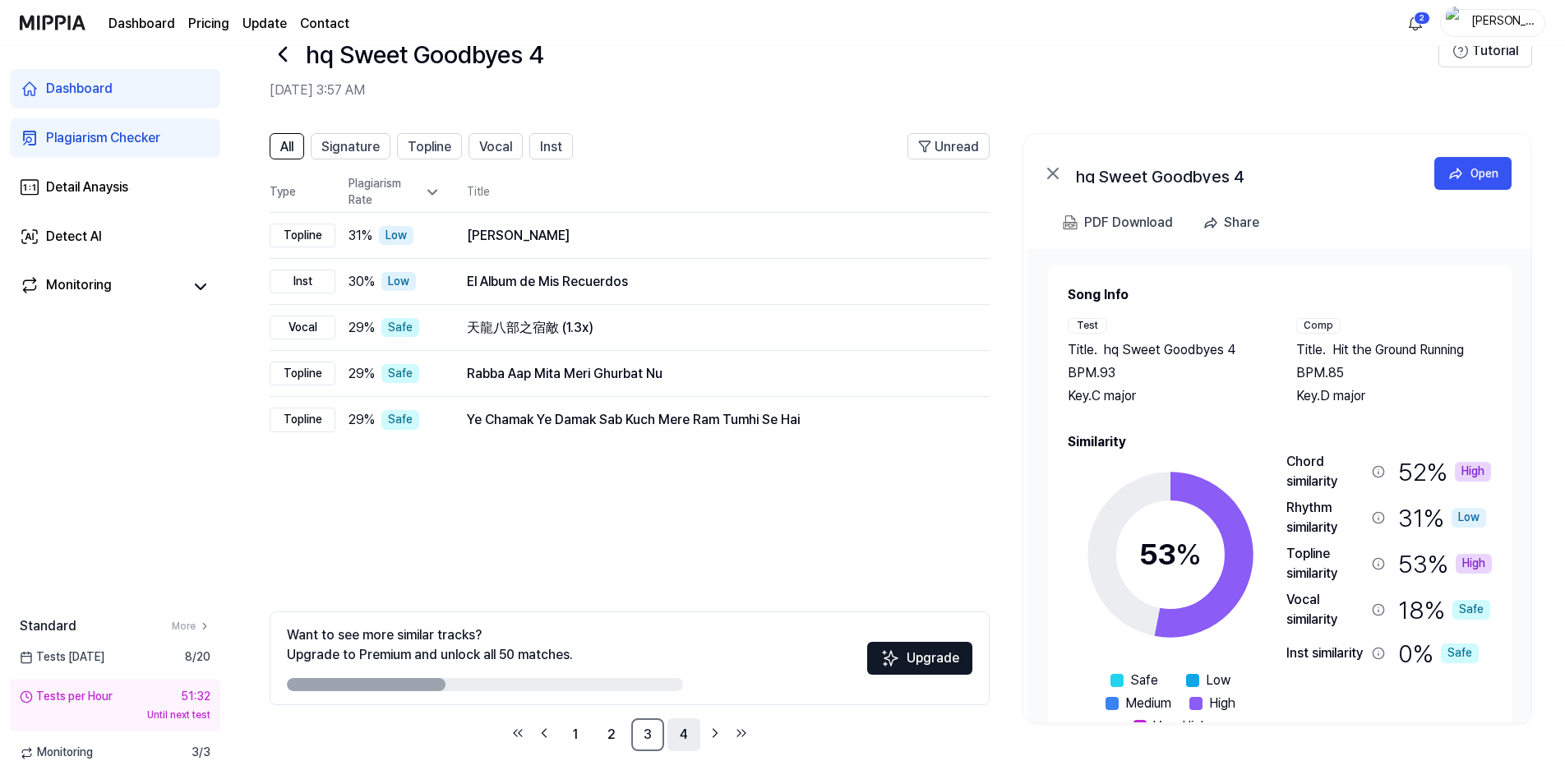
click at [680, 742] on link "4" at bounding box center [684, 734] width 33 height 33
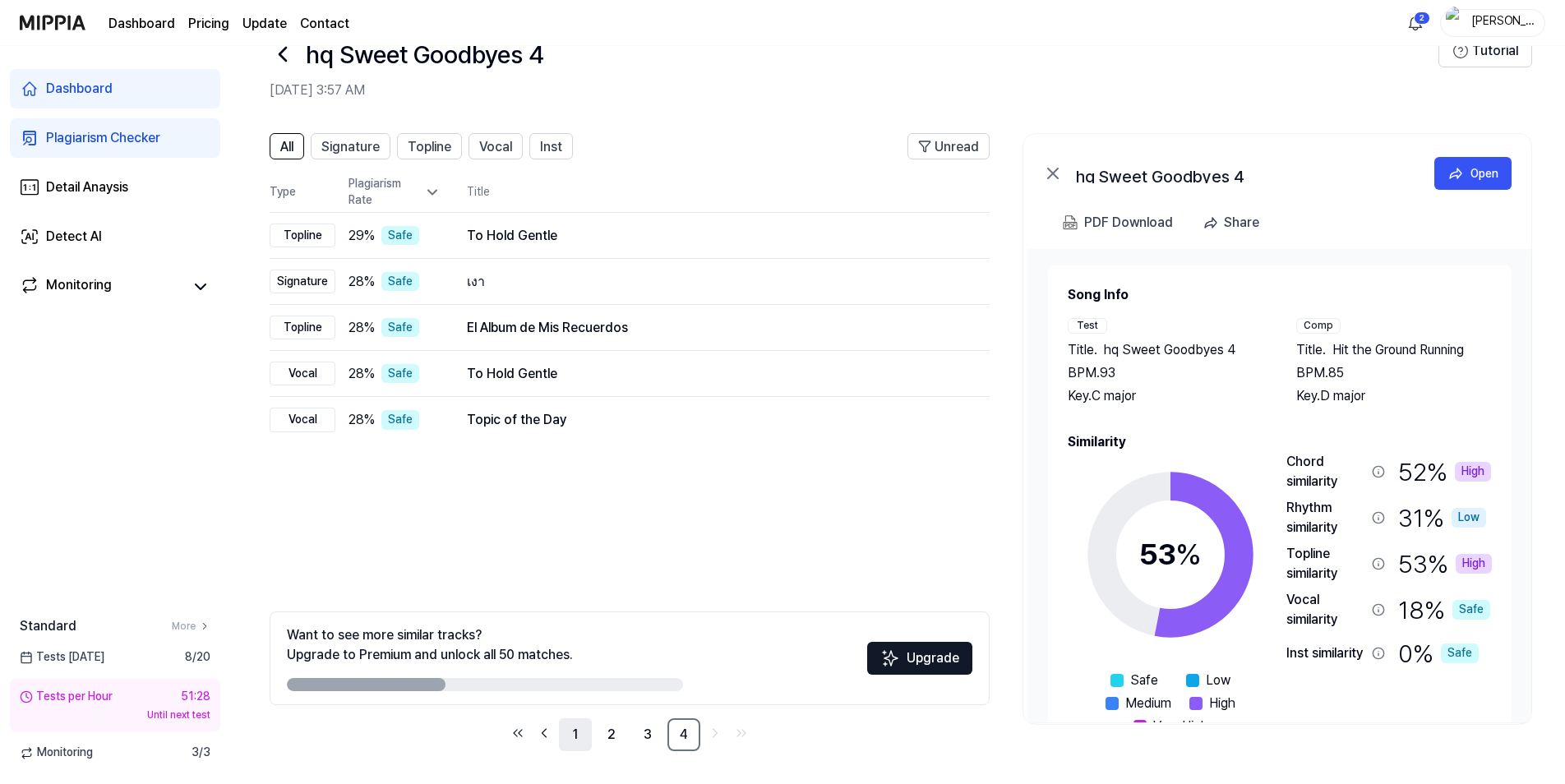
click at [575, 731] on link "1" at bounding box center [576, 734] width 33 height 33
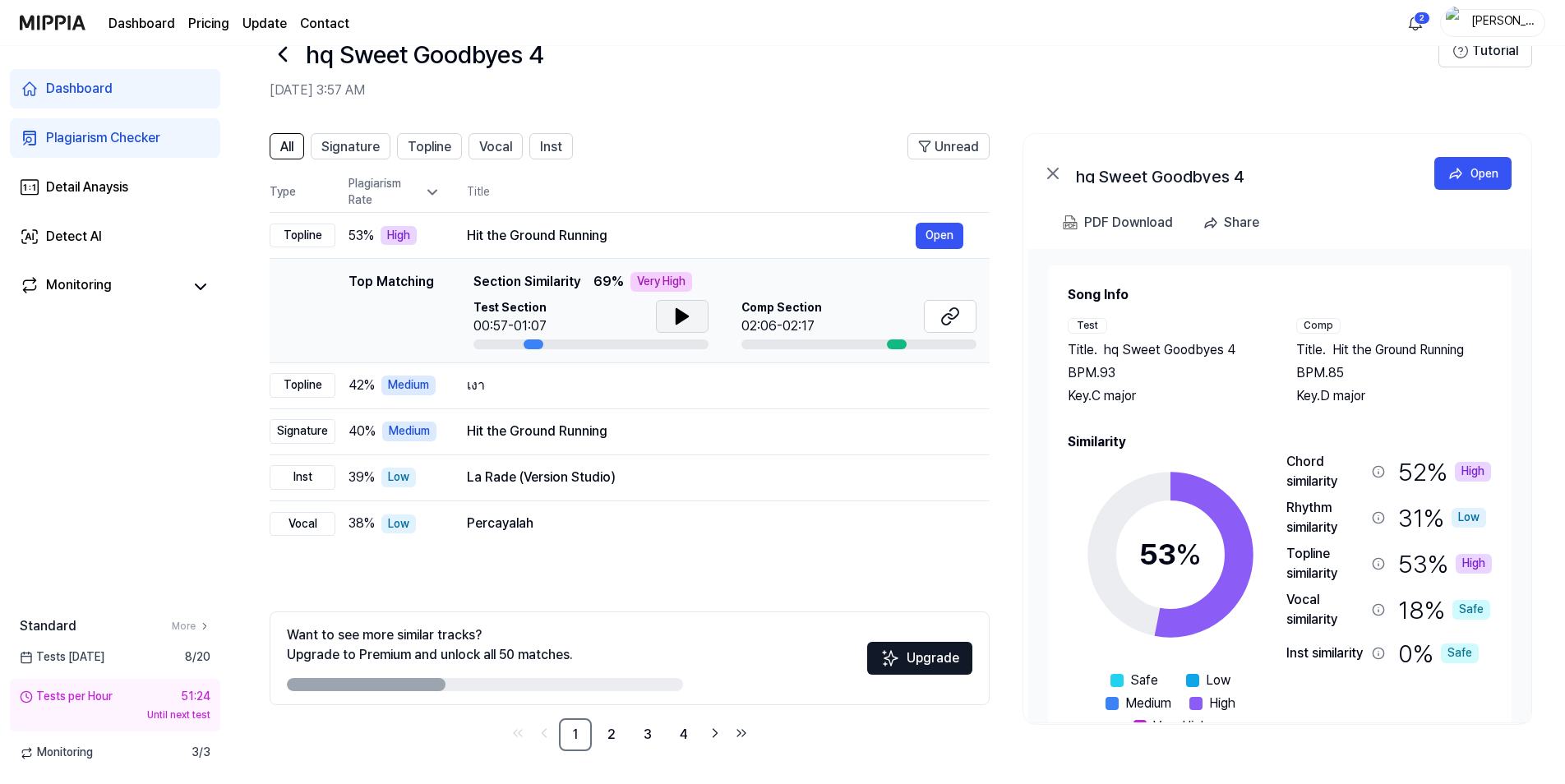
click at [691, 319] on button at bounding box center [682, 317] width 53 height 33
click at [949, 318] on icon at bounding box center [953, 313] width 10 height 11
click at [681, 319] on icon at bounding box center [682, 316] width 12 height 15
click at [50, 88] on div "Dashboard" at bounding box center [79, 89] width 66 height 19
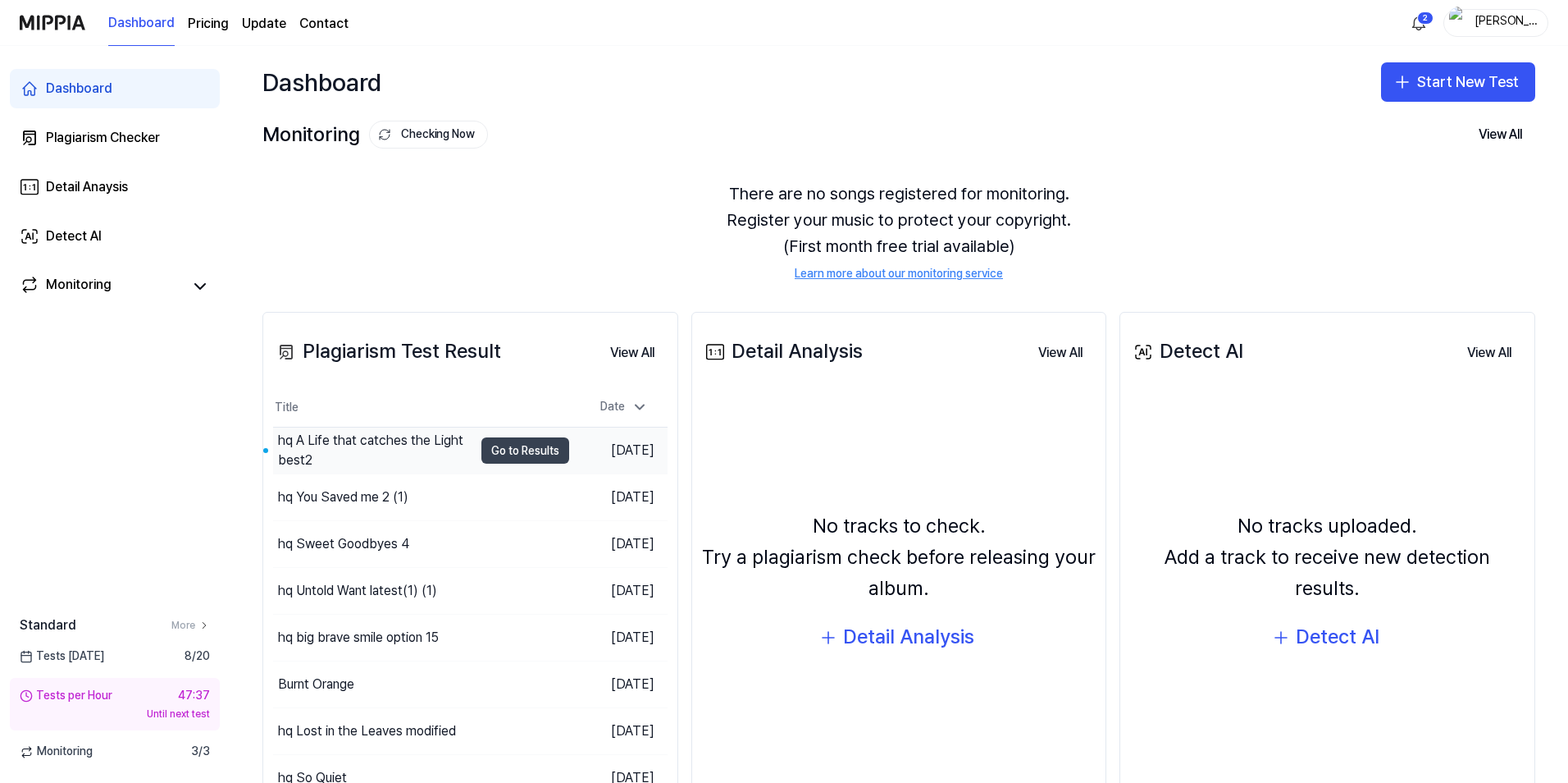
click at [520, 449] on button "Go to Results" at bounding box center [525, 450] width 87 height 26
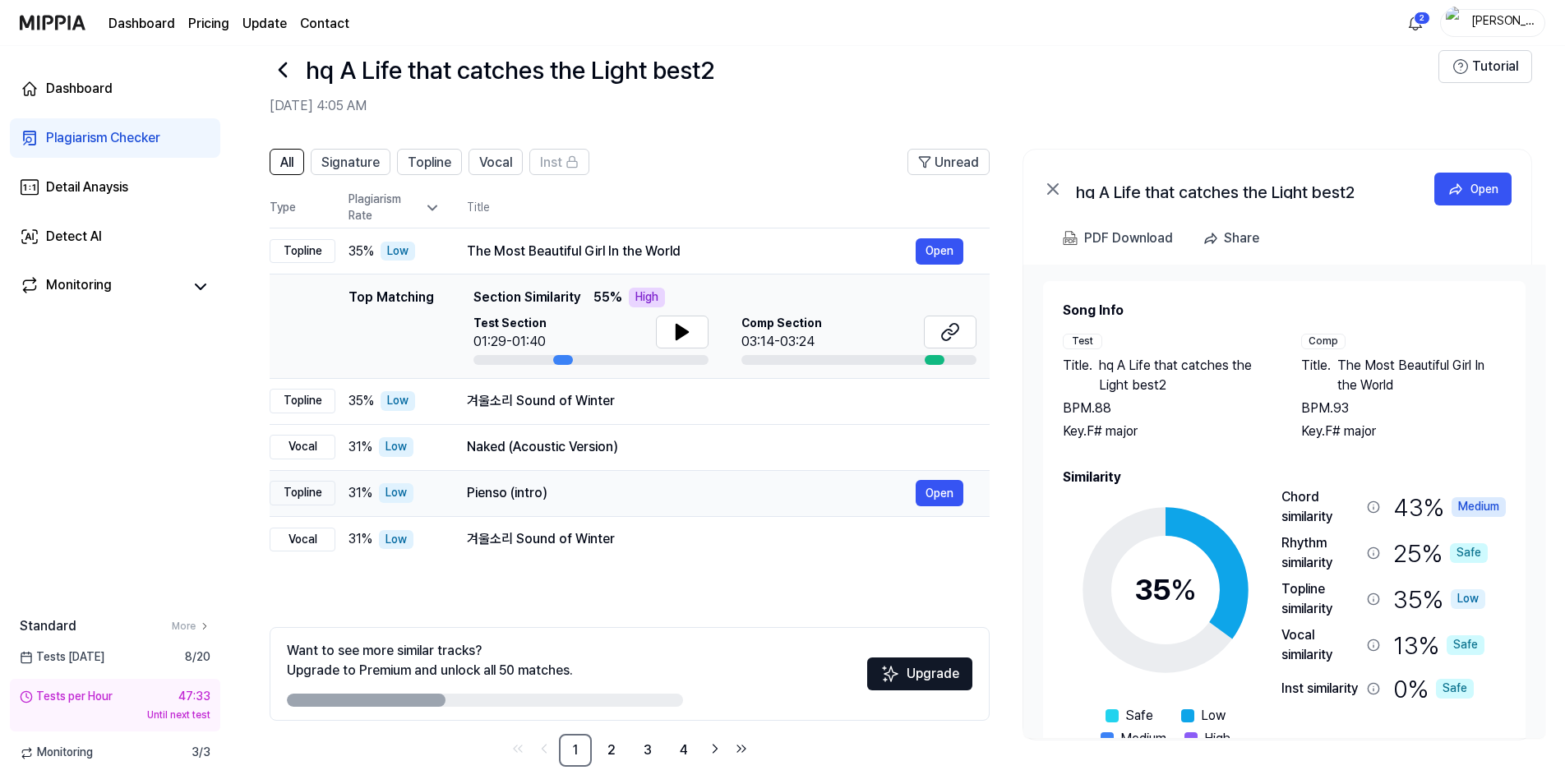
scroll to position [45, 0]
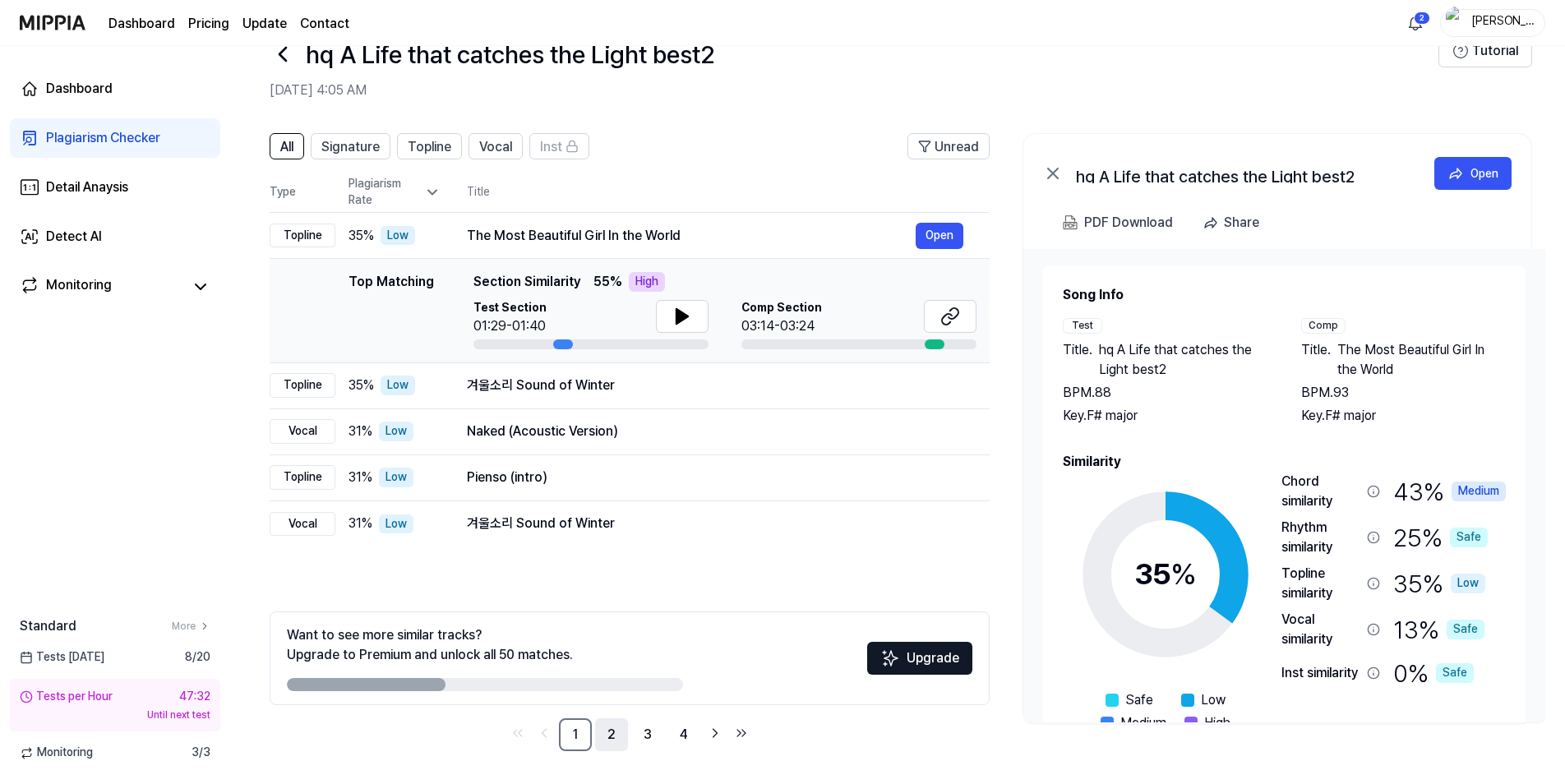
click at [612, 732] on link "2" at bounding box center [612, 734] width 33 height 33
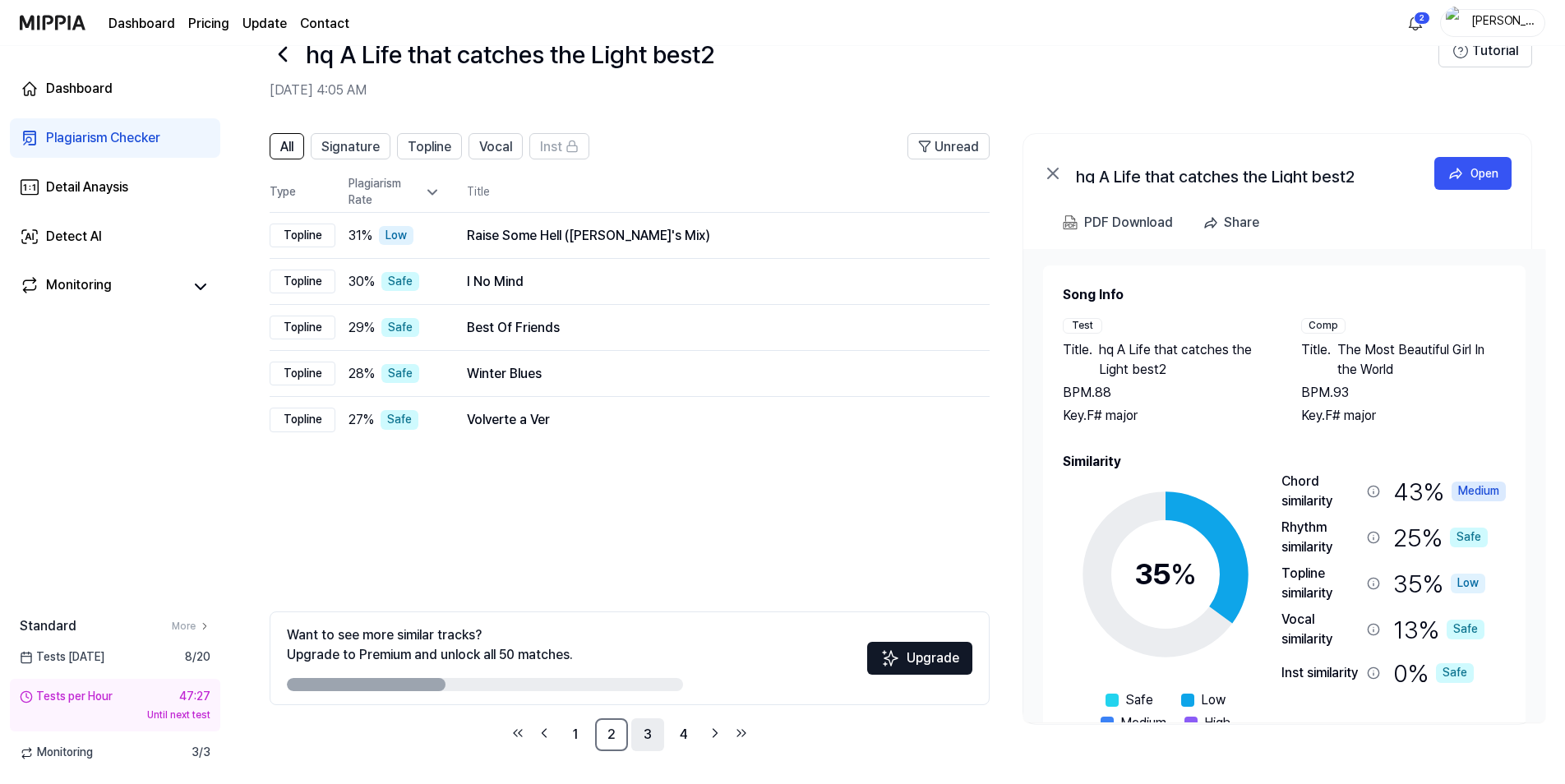
click at [643, 731] on link "3" at bounding box center [648, 734] width 33 height 33
click at [643, 728] on link "3" at bounding box center [648, 734] width 33 height 33
click at [677, 735] on link "4" at bounding box center [684, 734] width 33 height 33
